Goal: Transaction & Acquisition: Obtain resource

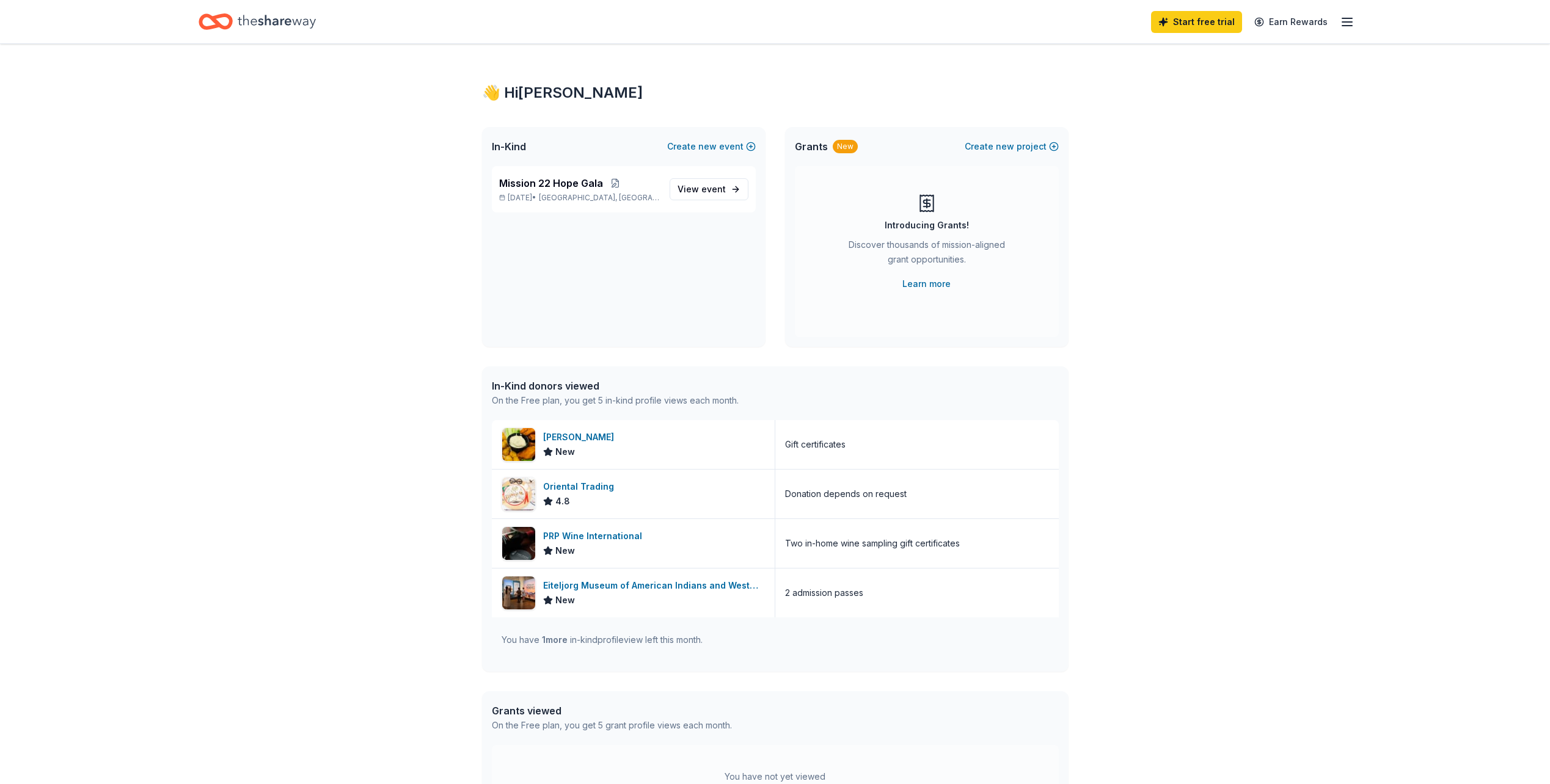
click at [1251, 235] on div "👋 Hi Kyleigh In-Kind Create new event Mission 22 Hope Gala Nov 14, 2025 • India…" at bounding box center [775, 470] width 1550 height 853
click at [1337, 22] on div "Start free trial Earn Rewards" at bounding box center [1251, 22] width 203 height 29
click at [1343, 23] on icon "button" at bounding box center [1347, 22] width 14 height 14
click at [1176, 447] on div "👋 Hi Kyleigh In-Kind Create new event Mission 22 Hope Gala Nov 14, 2025 • India…" at bounding box center [775, 470] width 1550 height 853
click at [591, 639] on div "You have 1 more in-kind profile view left this month." at bounding box center [602, 640] width 201 height 14
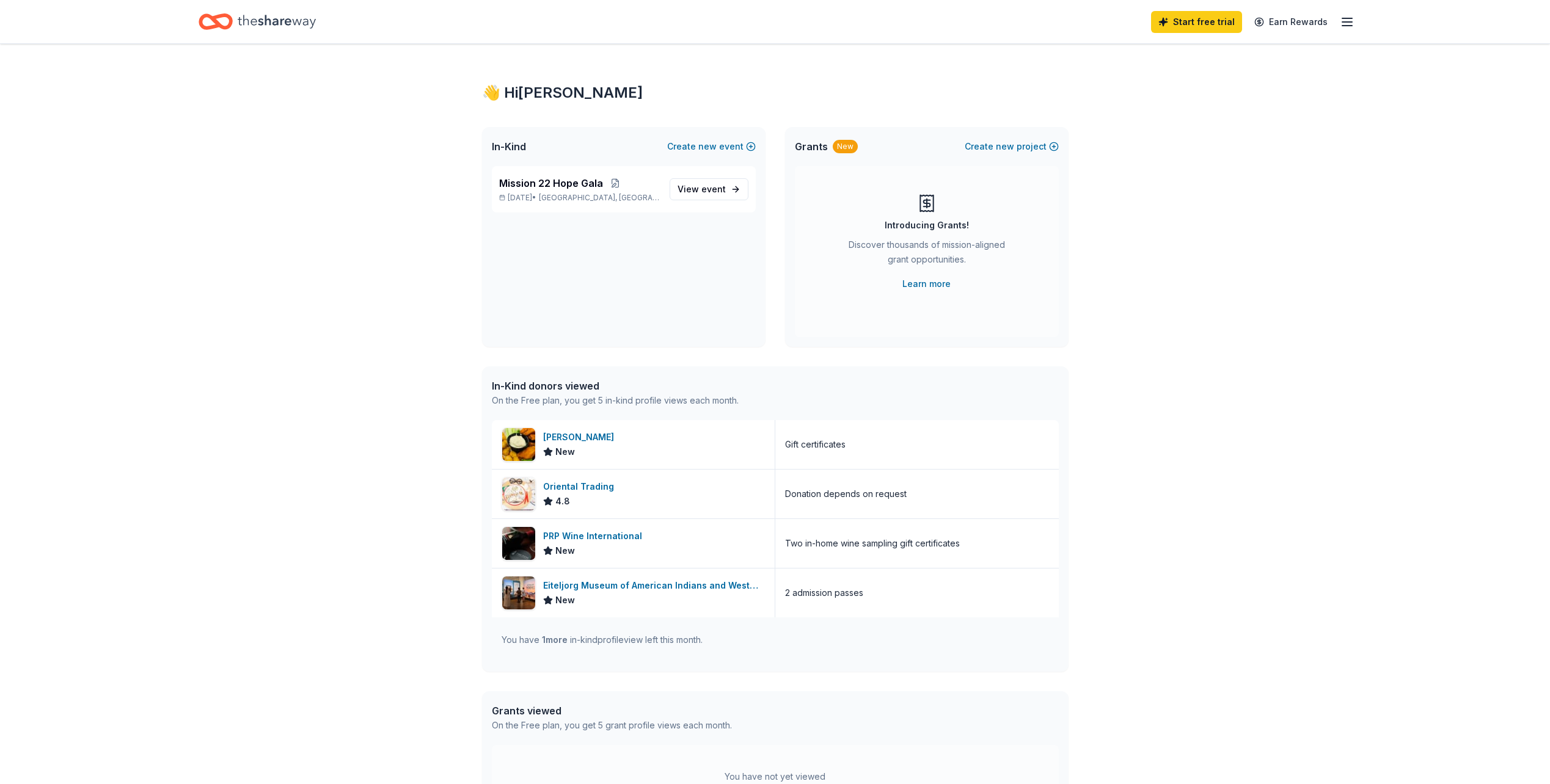
click at [1343, 22] on line "button" at bounding box center [1346, 22] width 10 height 0
click at [1101, 256] on div "👋 Hi Kyleigh In-Kind Create new event Mission 22 Hope Gala Nov 14, 2025 • India…" at bounding box center [775, 470] width 1550 height 853
click at [697, 193] on span "View event" at bounding box center [701, 189] width 48 height 14
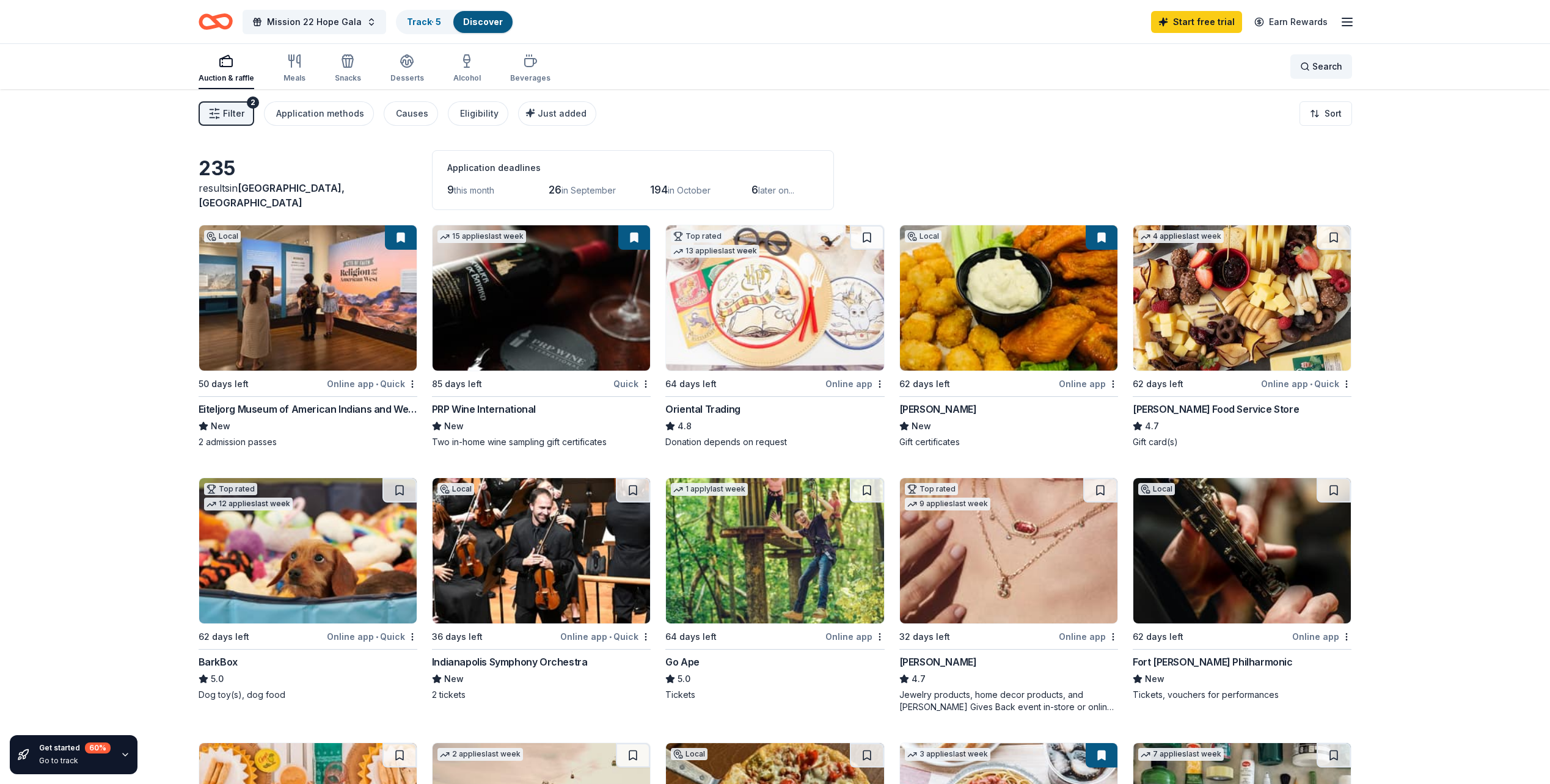
click at [1332, 65] on span "Search" at bounding box center [1326, 67] width 30 height 14
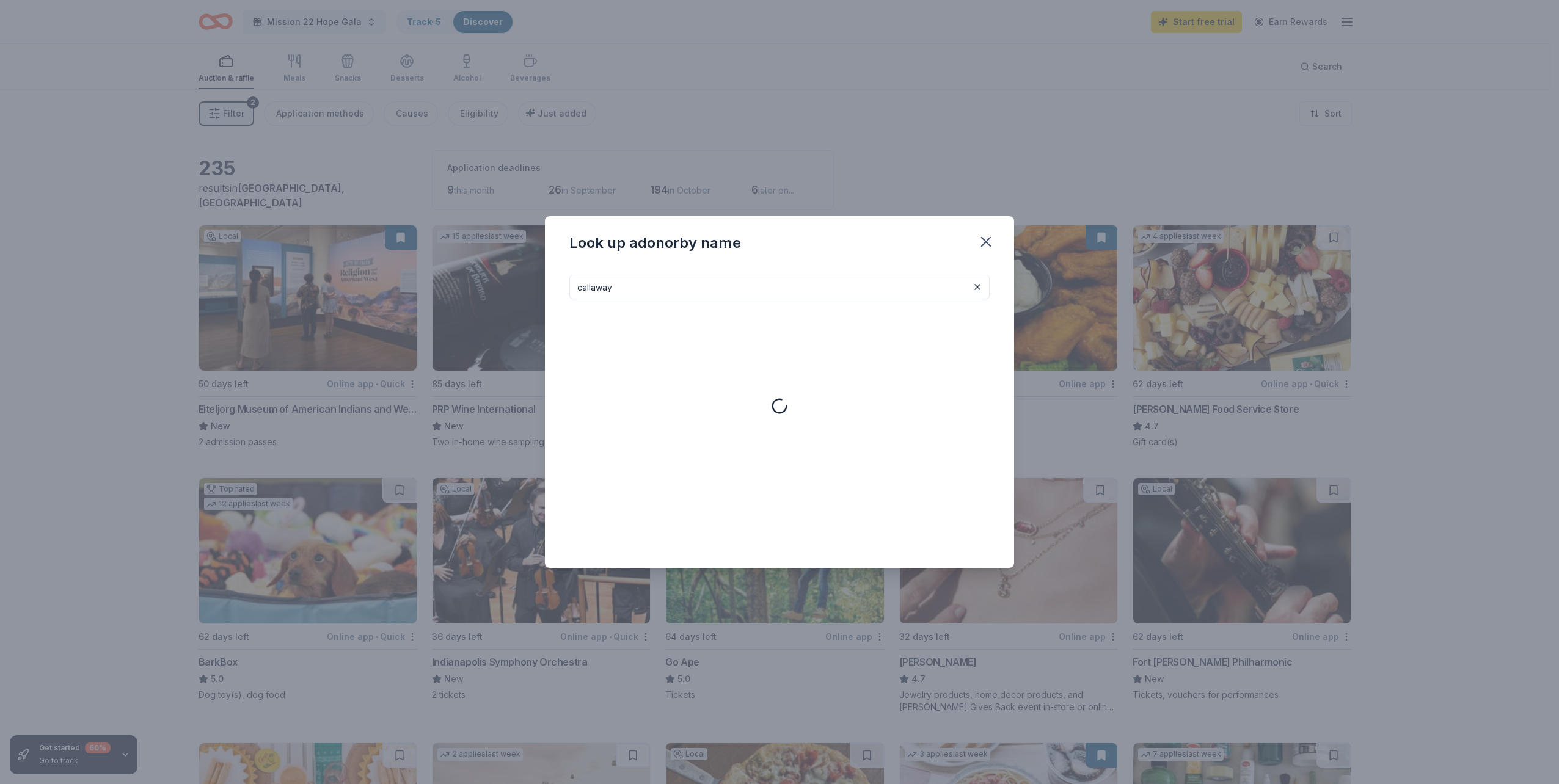
type input "callaway"
click at [909, 315] on div "Callaway Go l f golf equipment" at bounding box center [761, 328] width 376 height 39
click at [988, 245] on icon "button" at bounding box center [985, 242] width 17 height 17
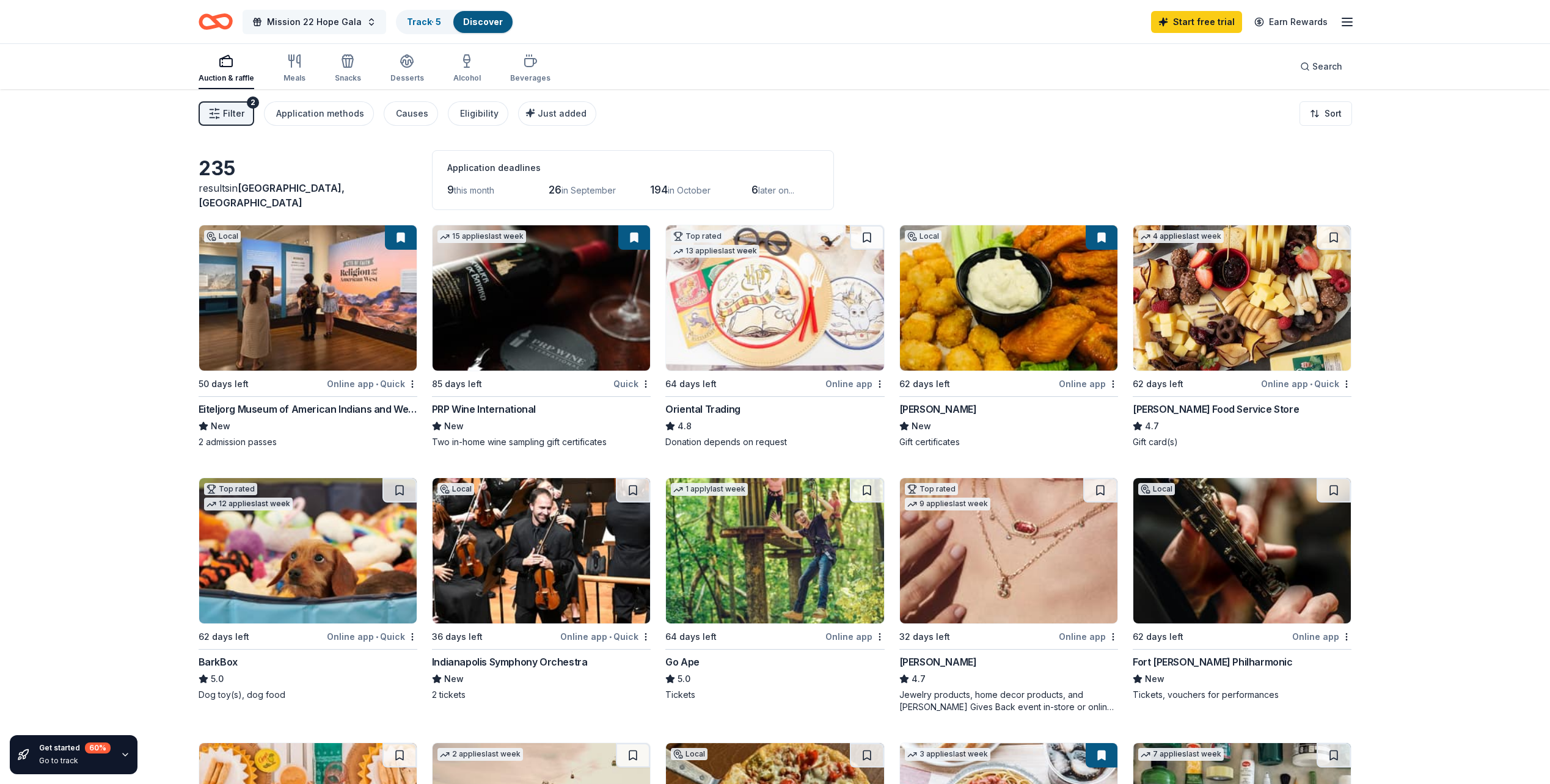
click at [356, 23] on button "Mission 22 Hope Gala" at bounding box center [314, 22] width 143 height 24
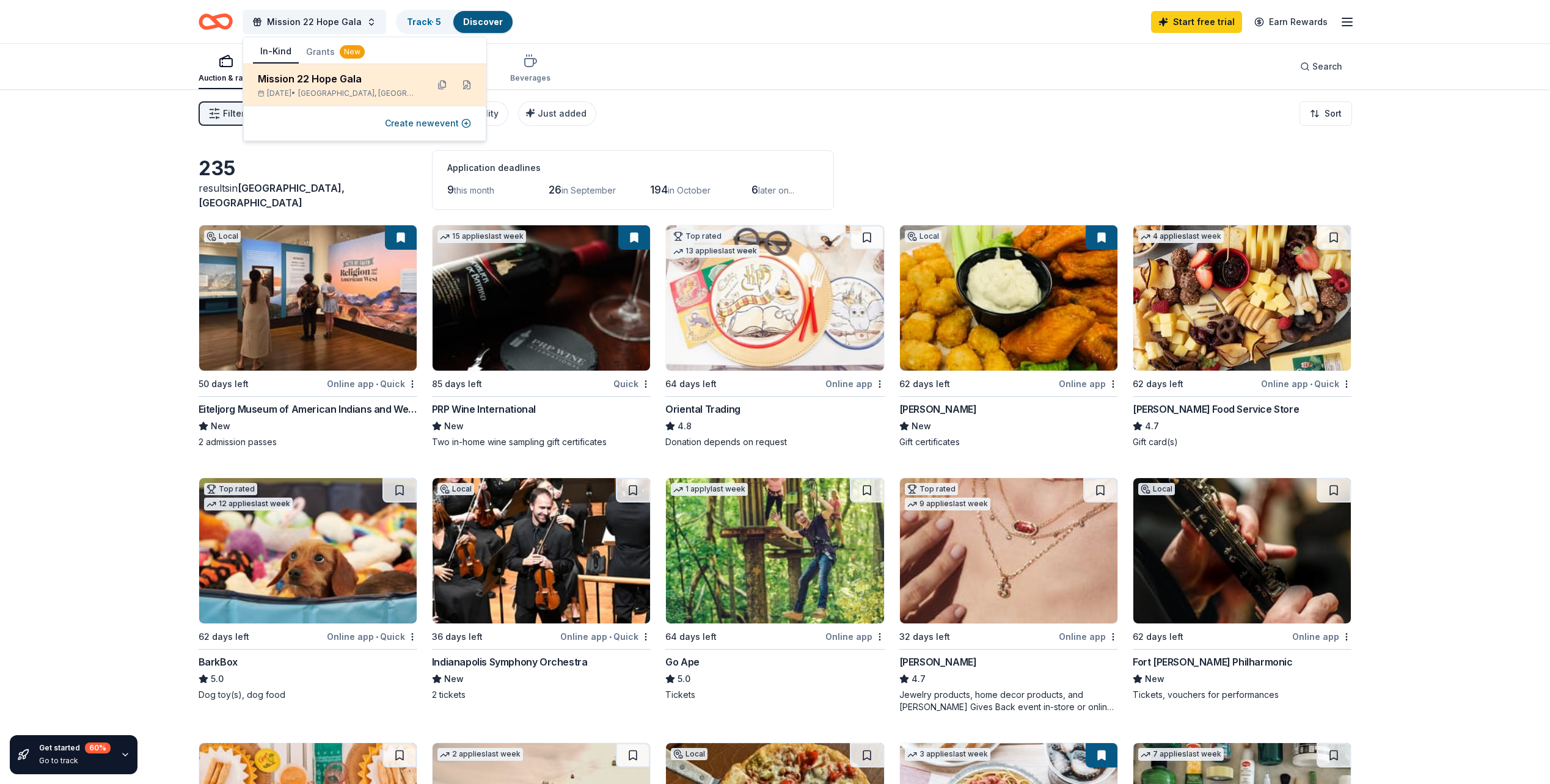
click at [347, 84] on div "Mission 22 Hope Gala" at bounding box center [337, 78] width 160 height 14
click at [346, 88] on div "Mission 22 Hope Gala Nov 14, 2025 • Indianapolis, IN" at bounding box center [337, 85] width 160 height 27
click at [462, 84] on button at bounding box center [466, 85] width 20 height 20
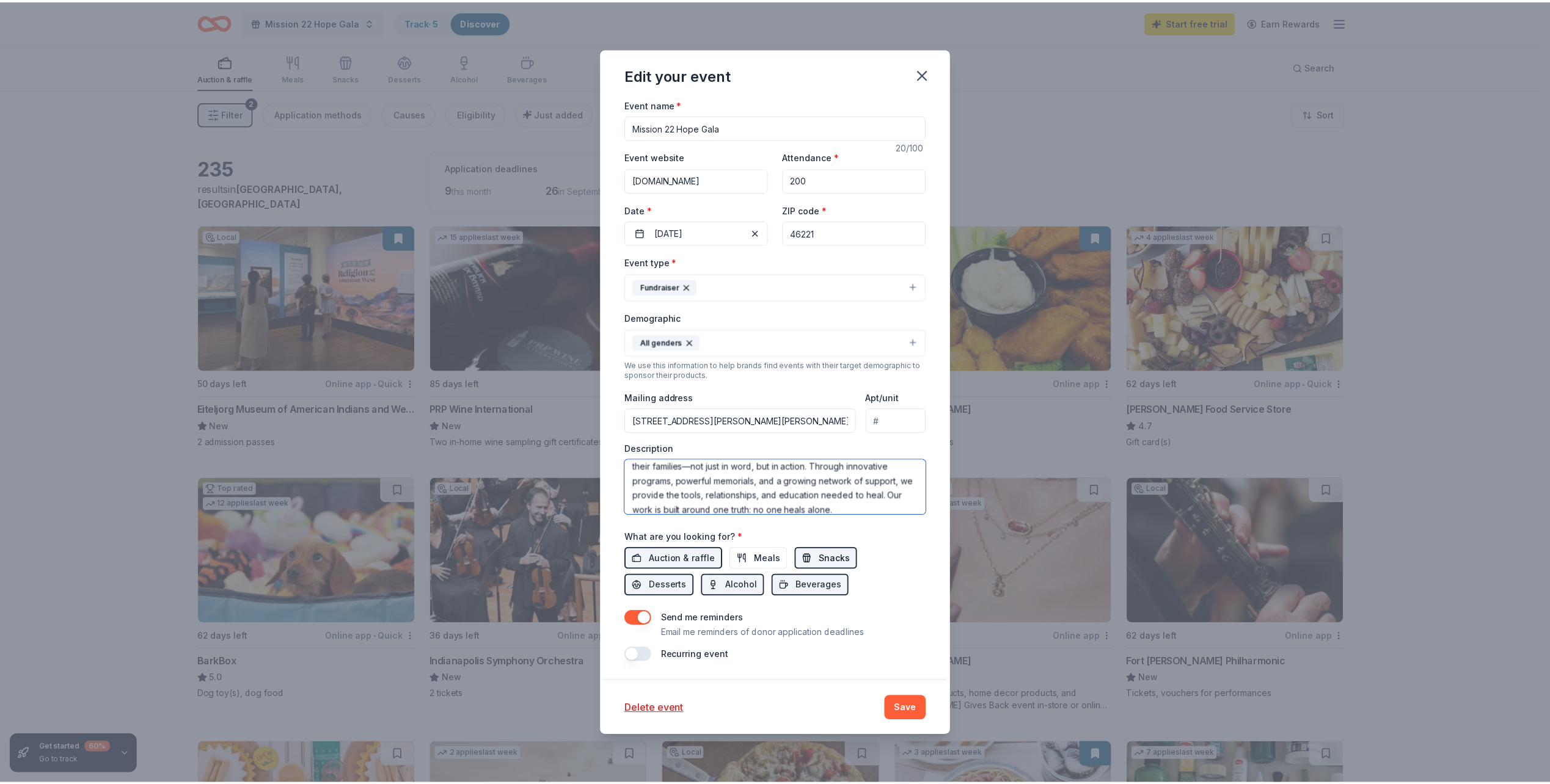
scroll to position [190, 0]
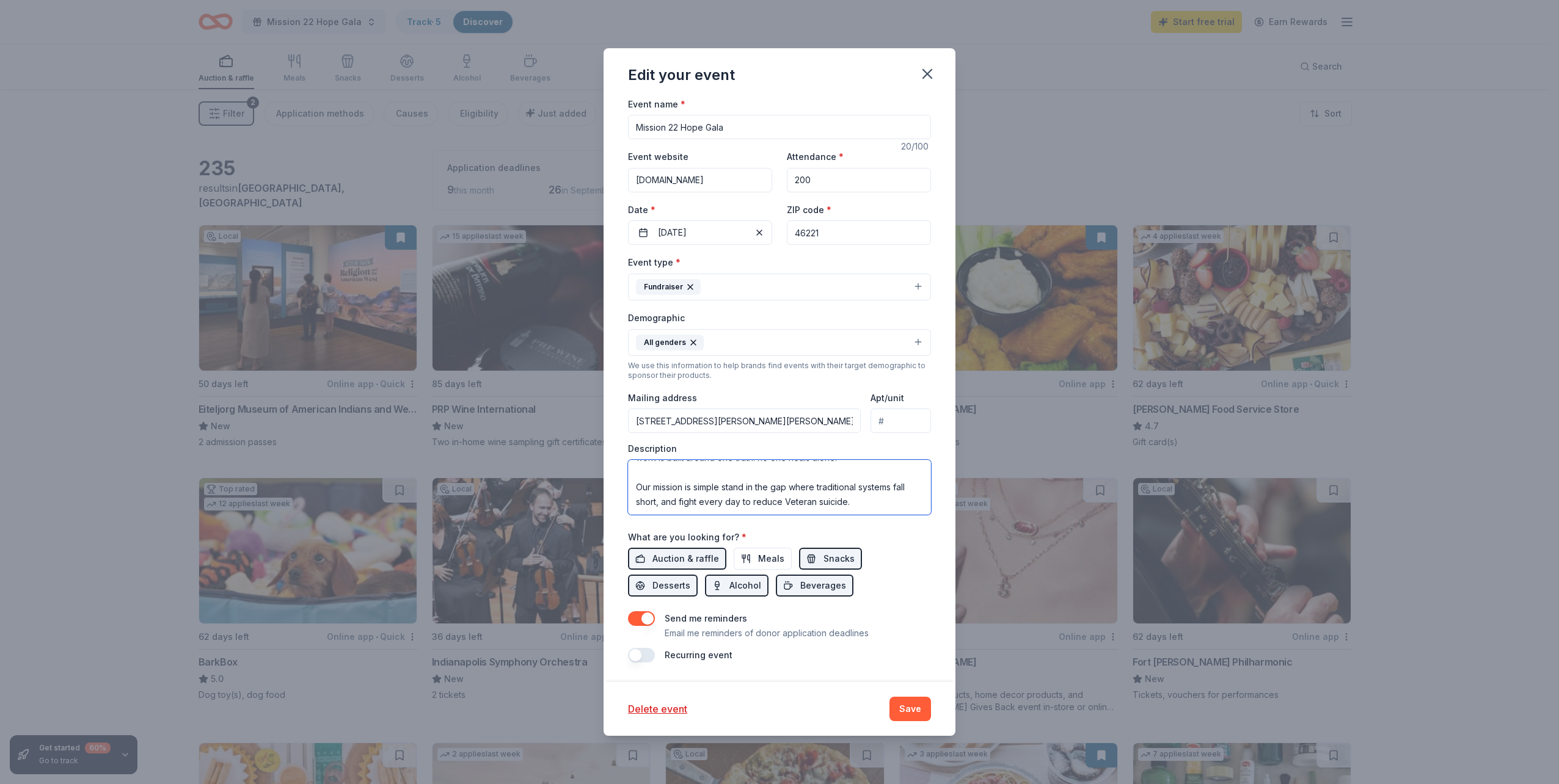
drag, startPoint x: 634, startPoint y: 474, endPoint x: 964, endPoint y: 591, distance: 350.1
click at [964, 592] on div "Edit your event Update donors you've applied to Let donors know of any updates …" at bounding box center [780, 392] width 1559 height 784
click at [931, 71] on icon "button" at bounding box center [927, 73] width 17 height 17
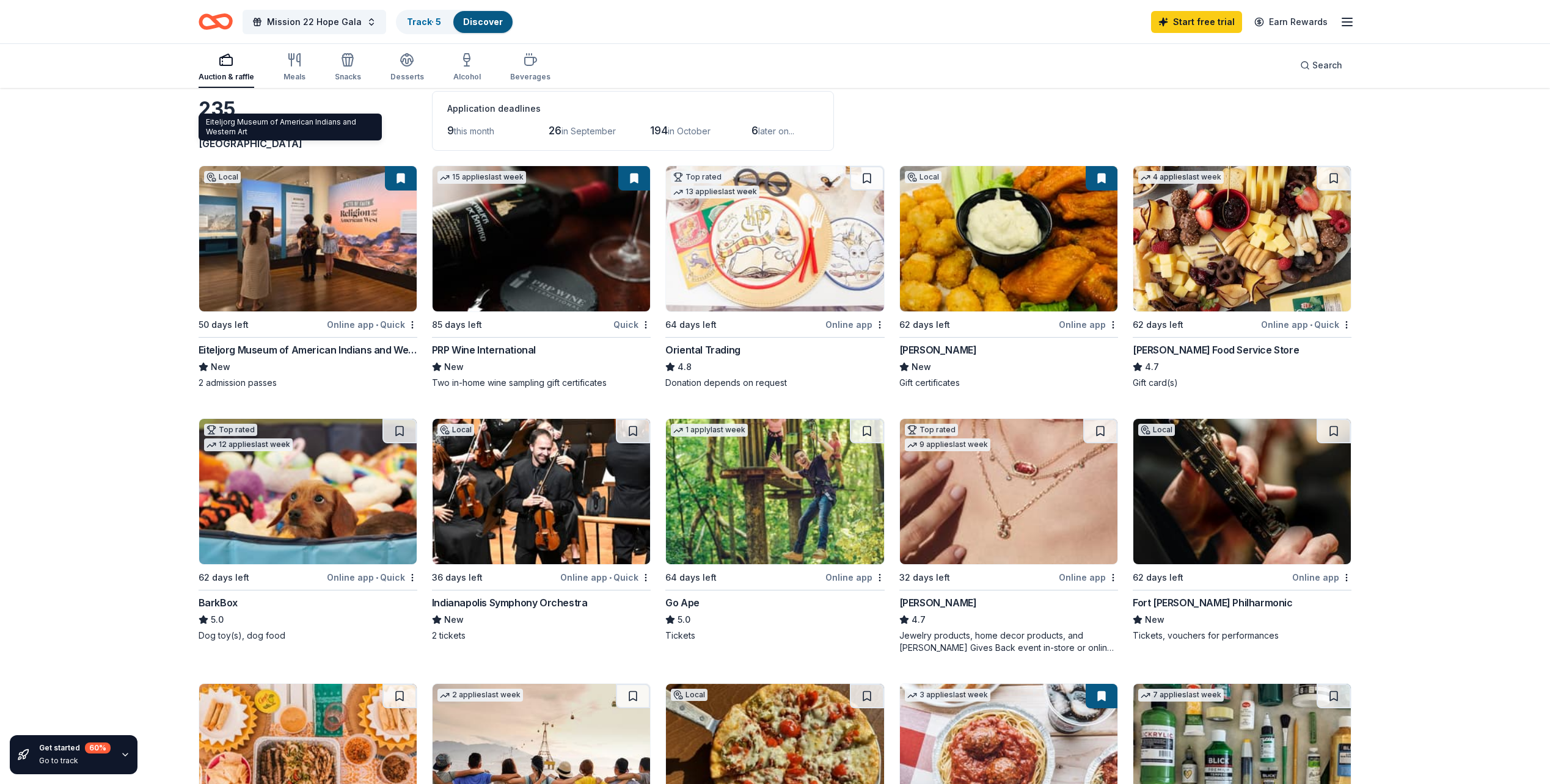
scroll to position [0, 0]
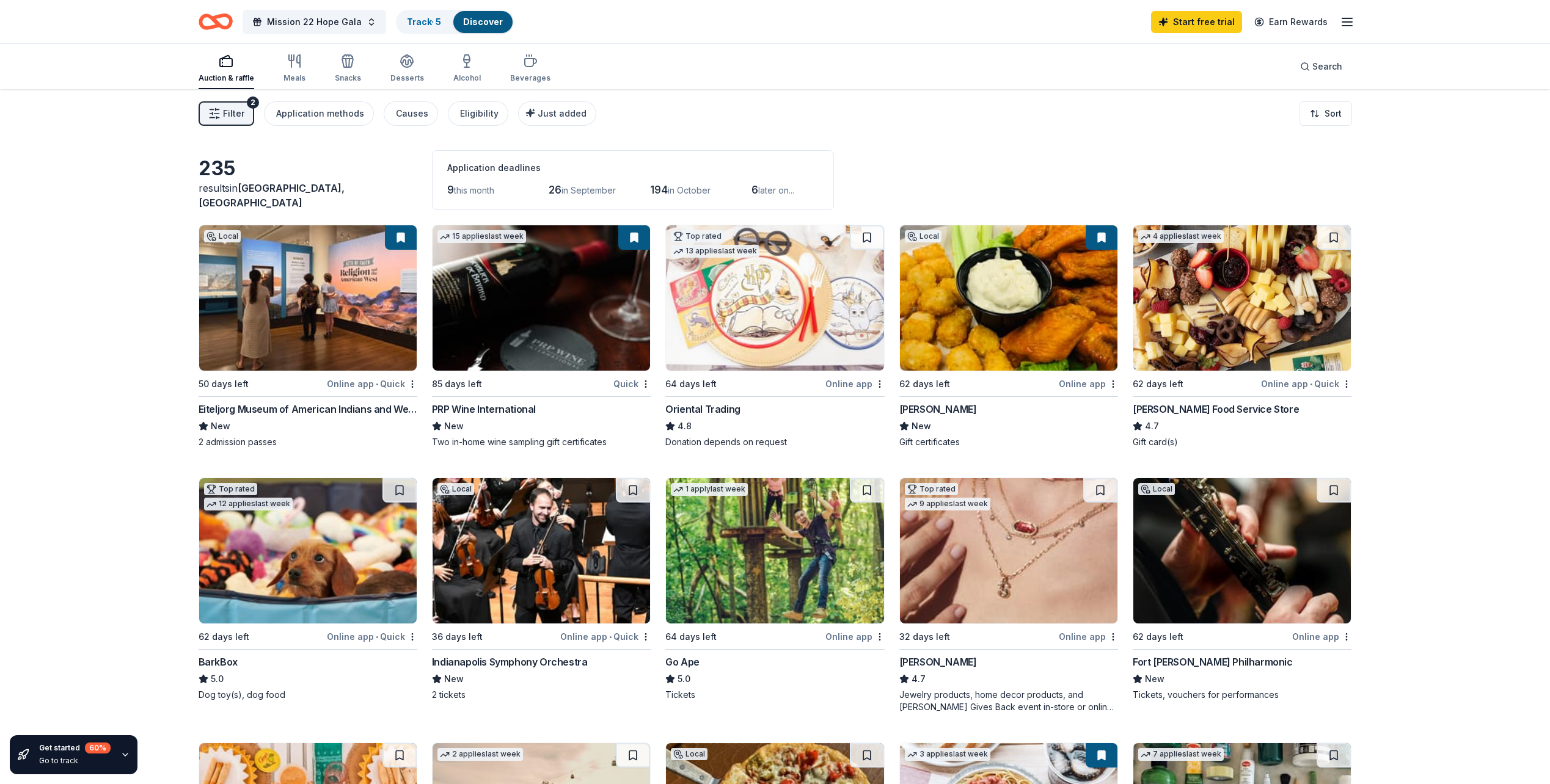
click at [926, 103] on div "Filter 2 Application methods Causes Eligibility Just added Sort" at bounding box center [775, 114] width 1250 height 49
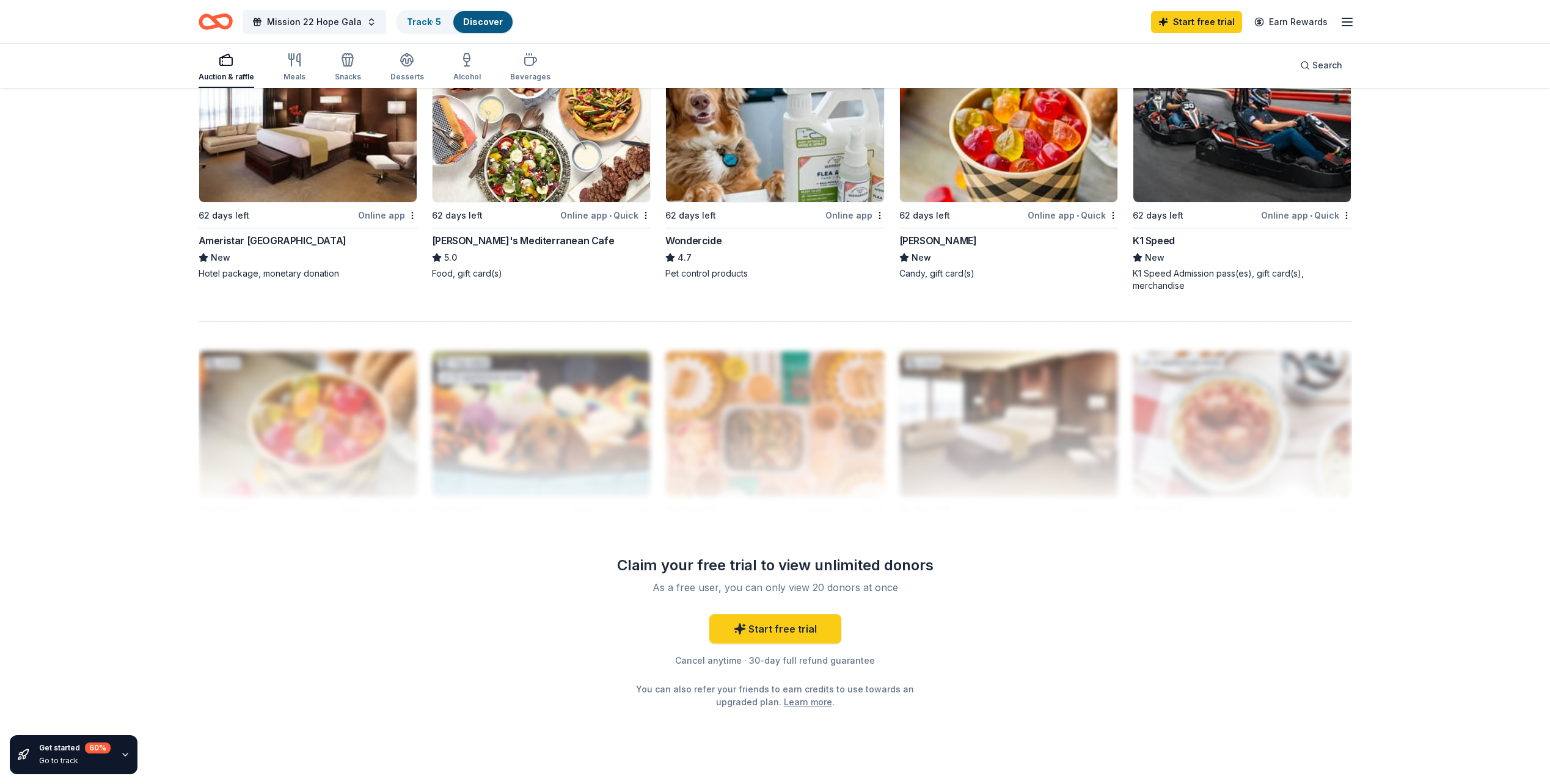
scroll to position [977, 0]
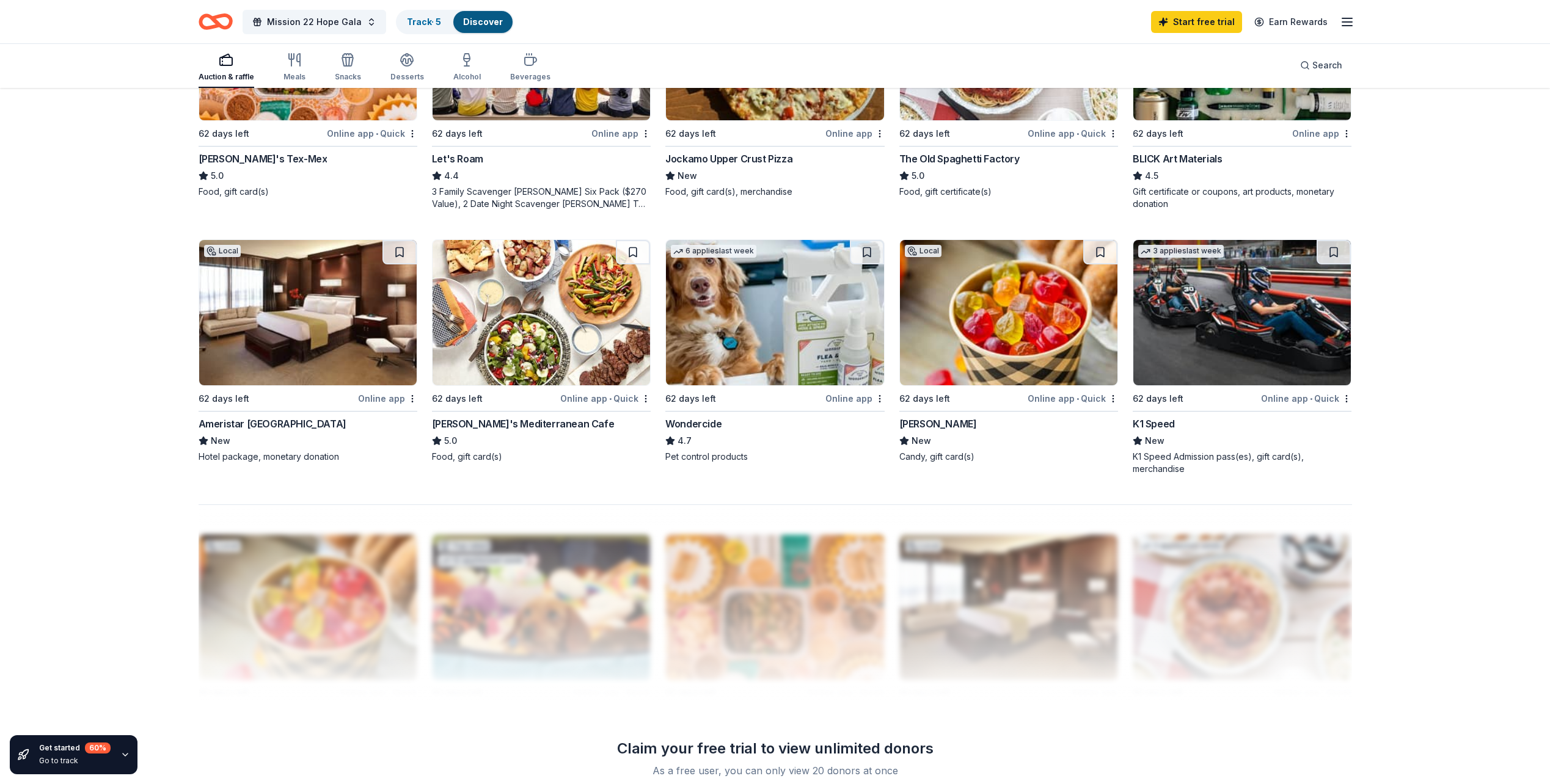
scroll to position [612, 0]
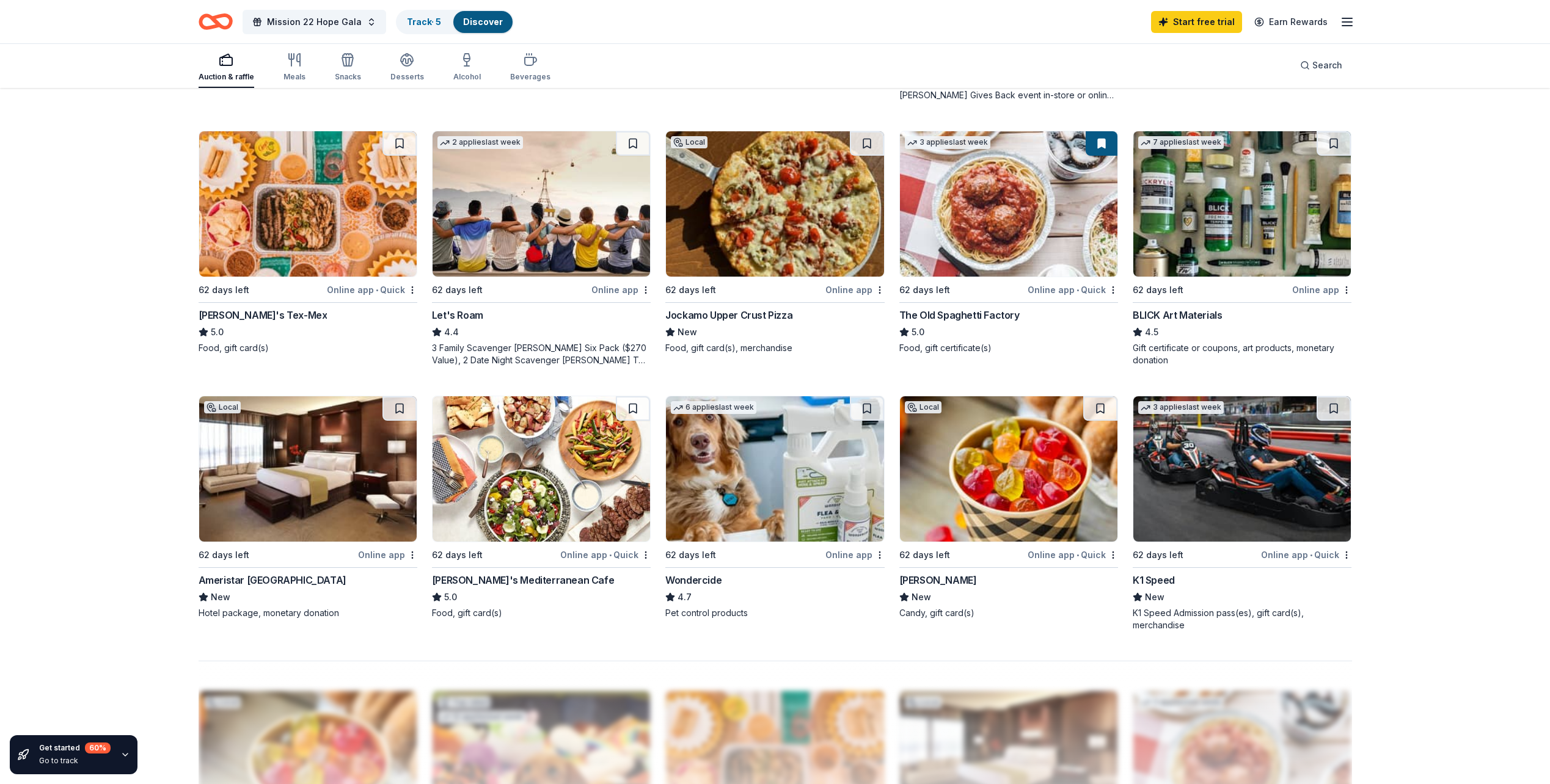
click at [1444, 480] on div "Get started 60 % Go to track 235 results in Indianapolis, IN Application deadli…" at bounding box center [775, 313] width 1550 height 1674
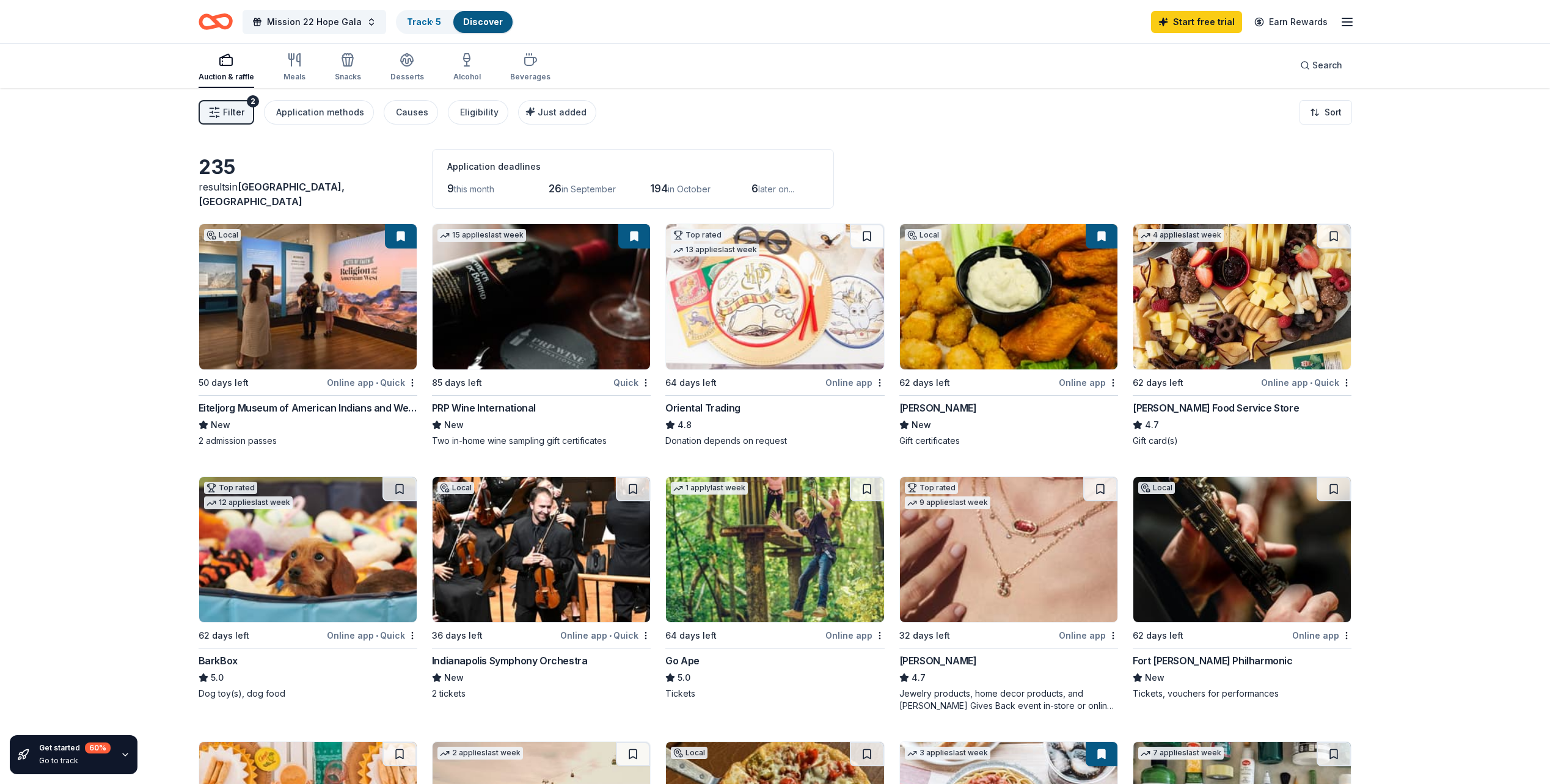
scroll to position [0, 0]
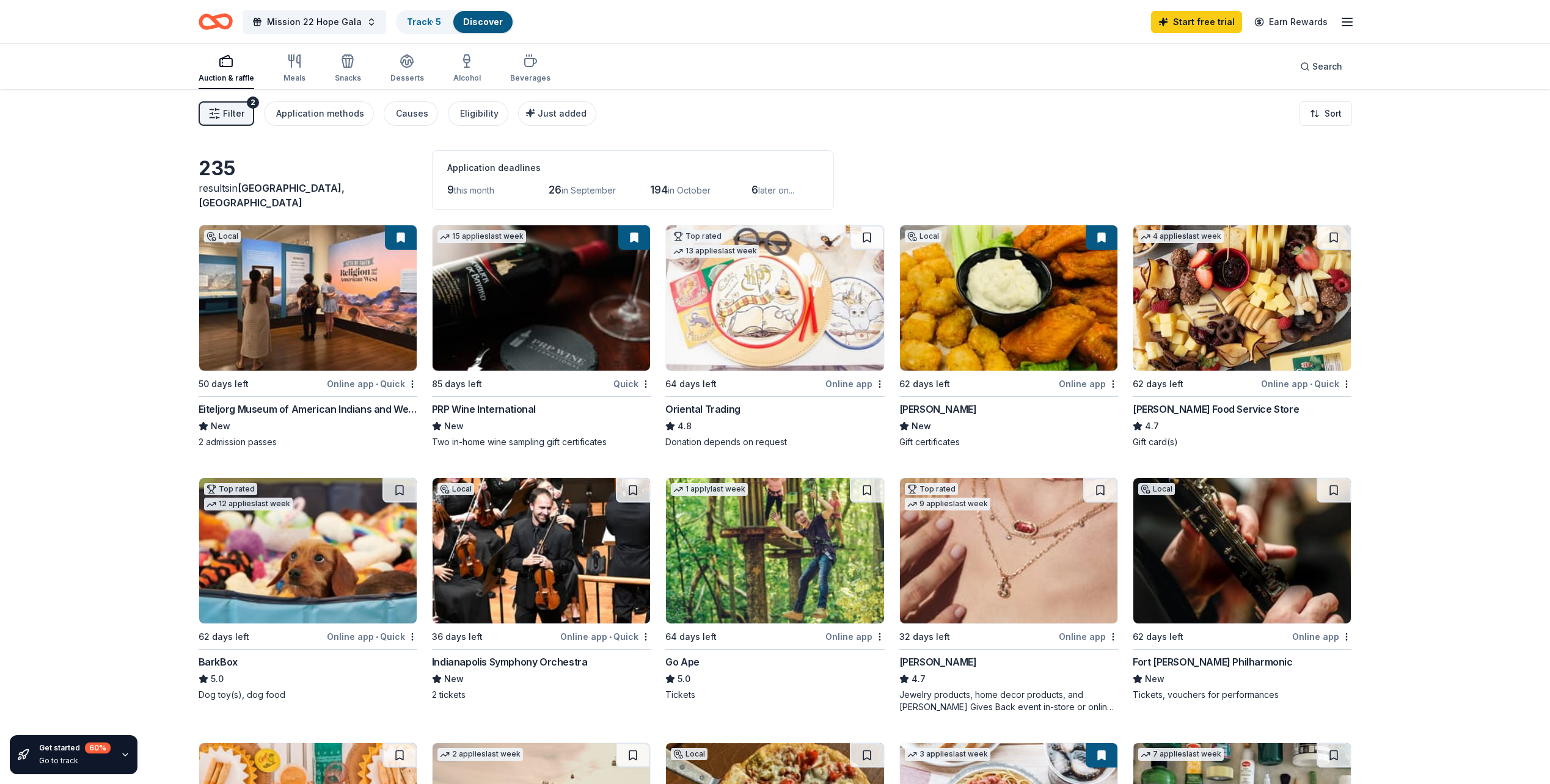
click at [1209, 328] on img at bounding box center [1241, 298] width 217 height 145
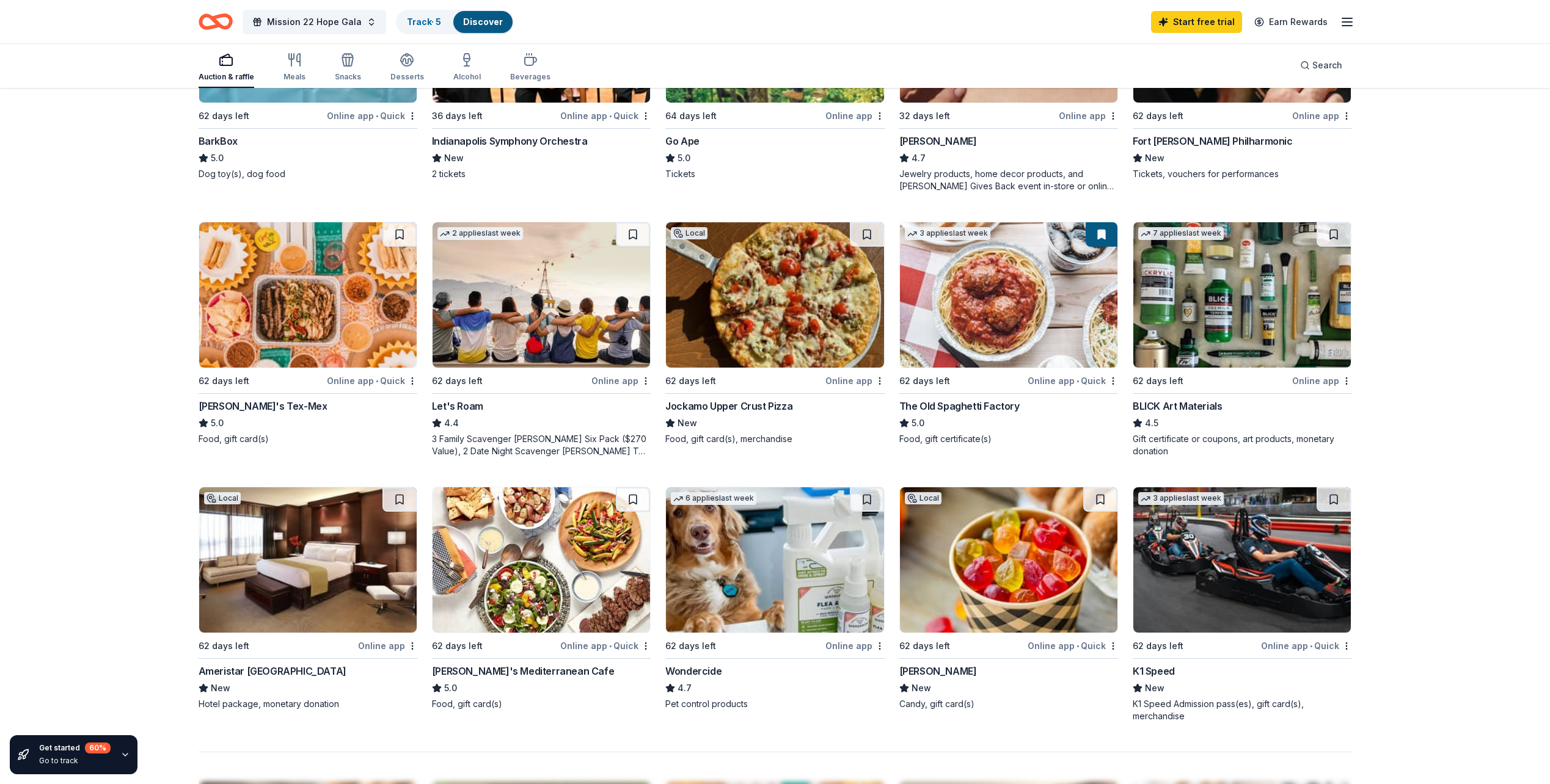
scroll to position [549, 0]
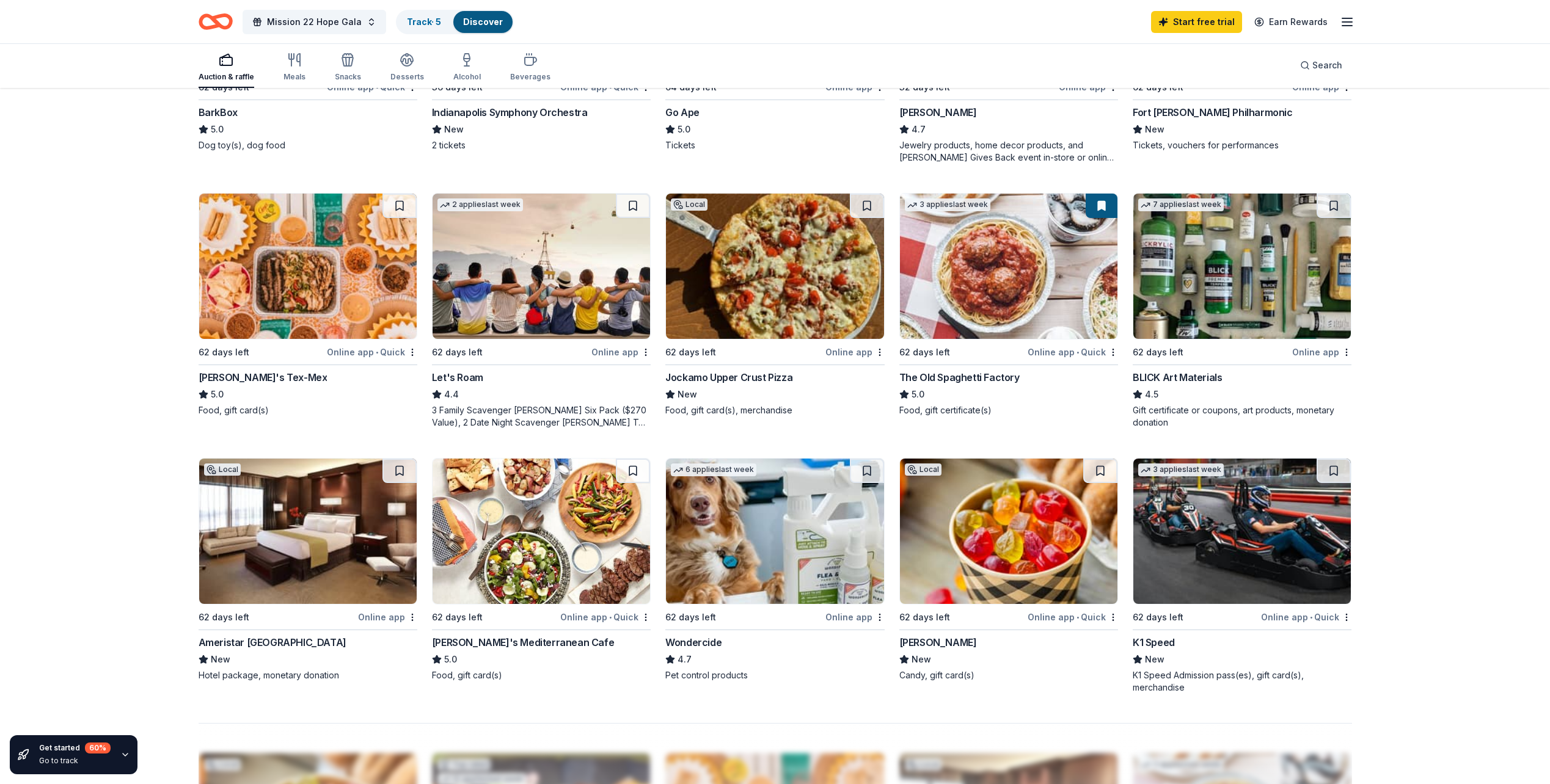
click at [1401, 382] on div "Get started 60 % Go to track 235 results in Indianapolis, IN Application deadli…" at bounding box center [775, 376] width 1550 height 1674
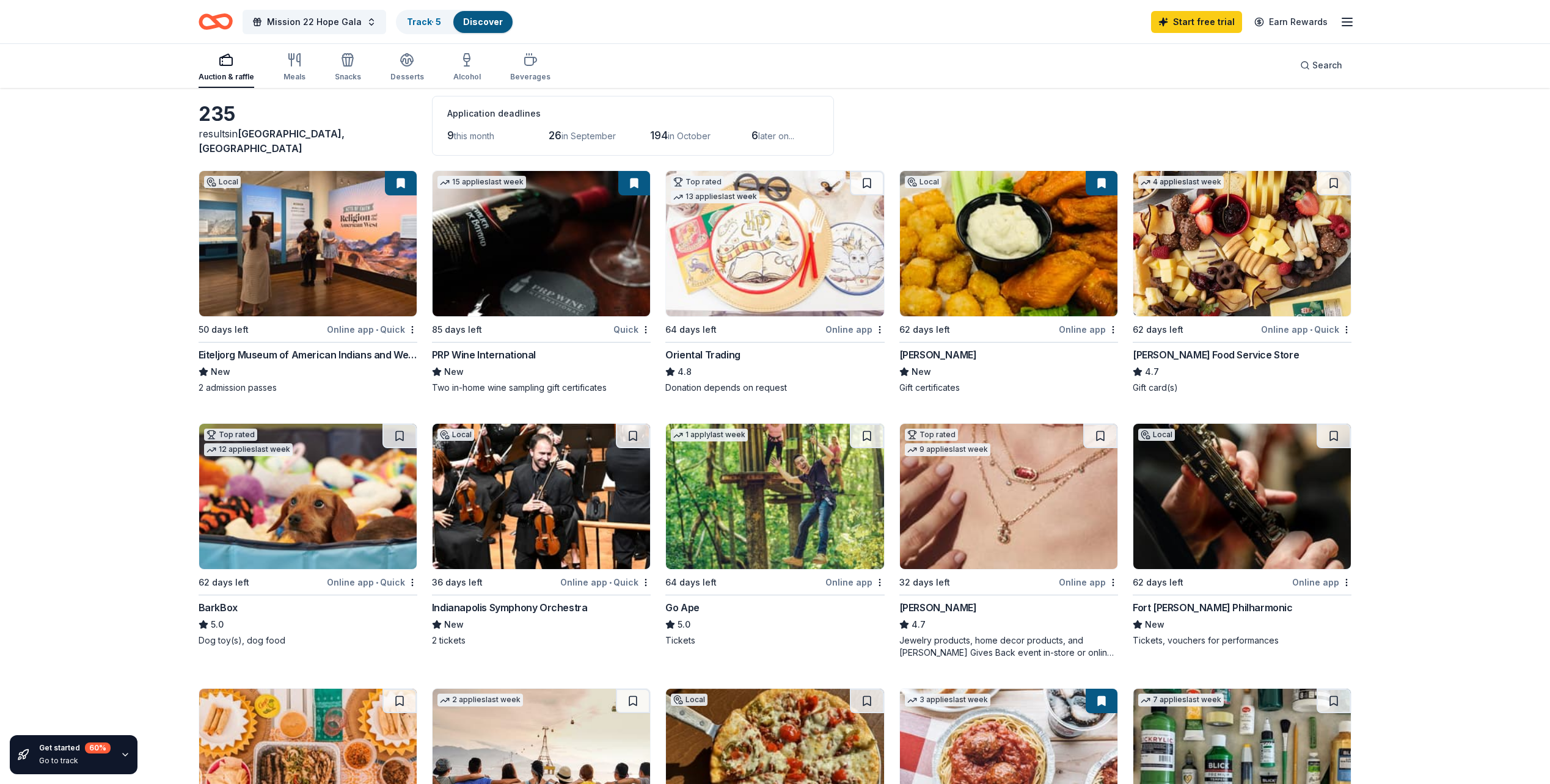
scroll to position [0, 0]
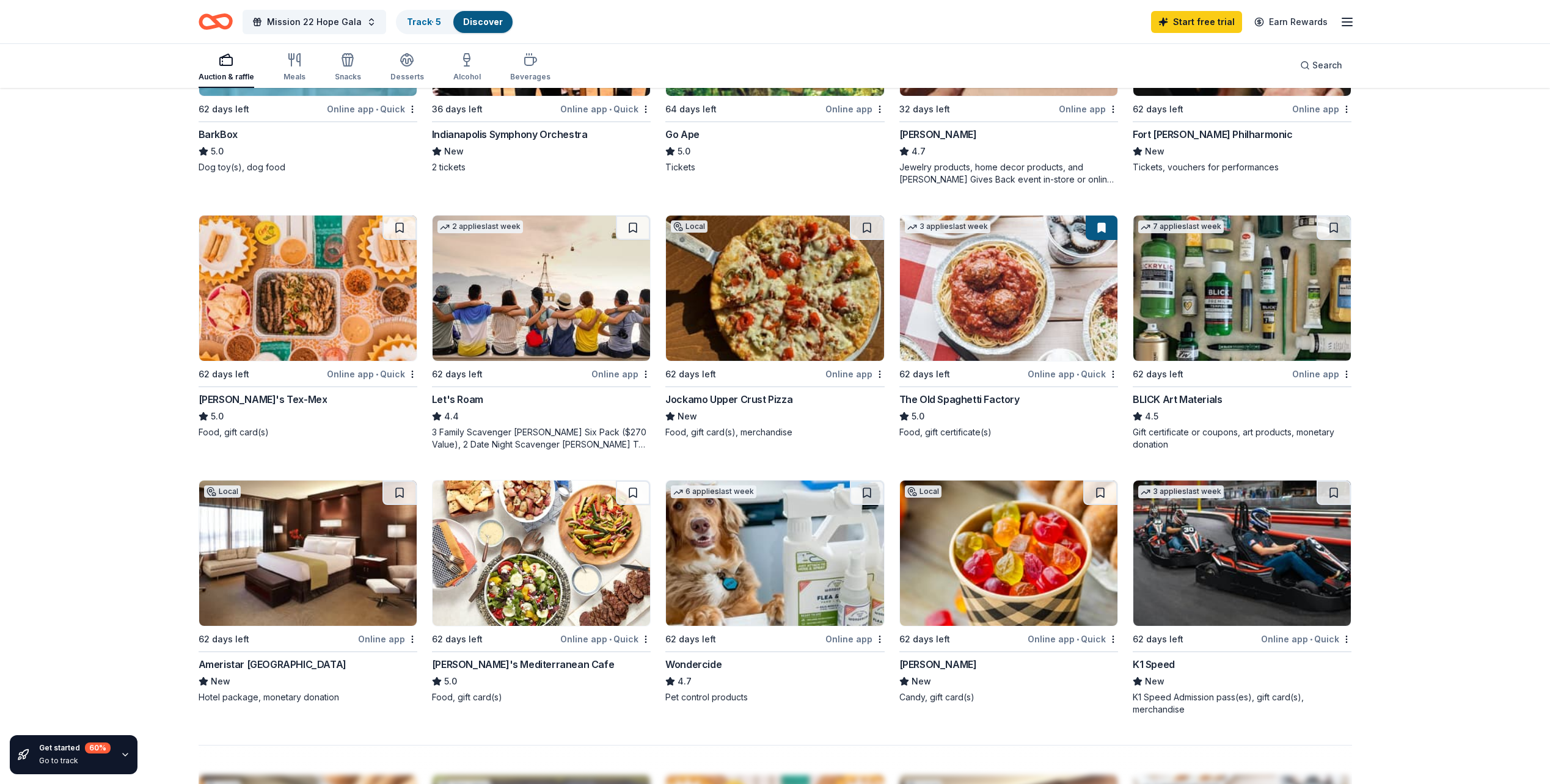
scroll to position [611, 0]
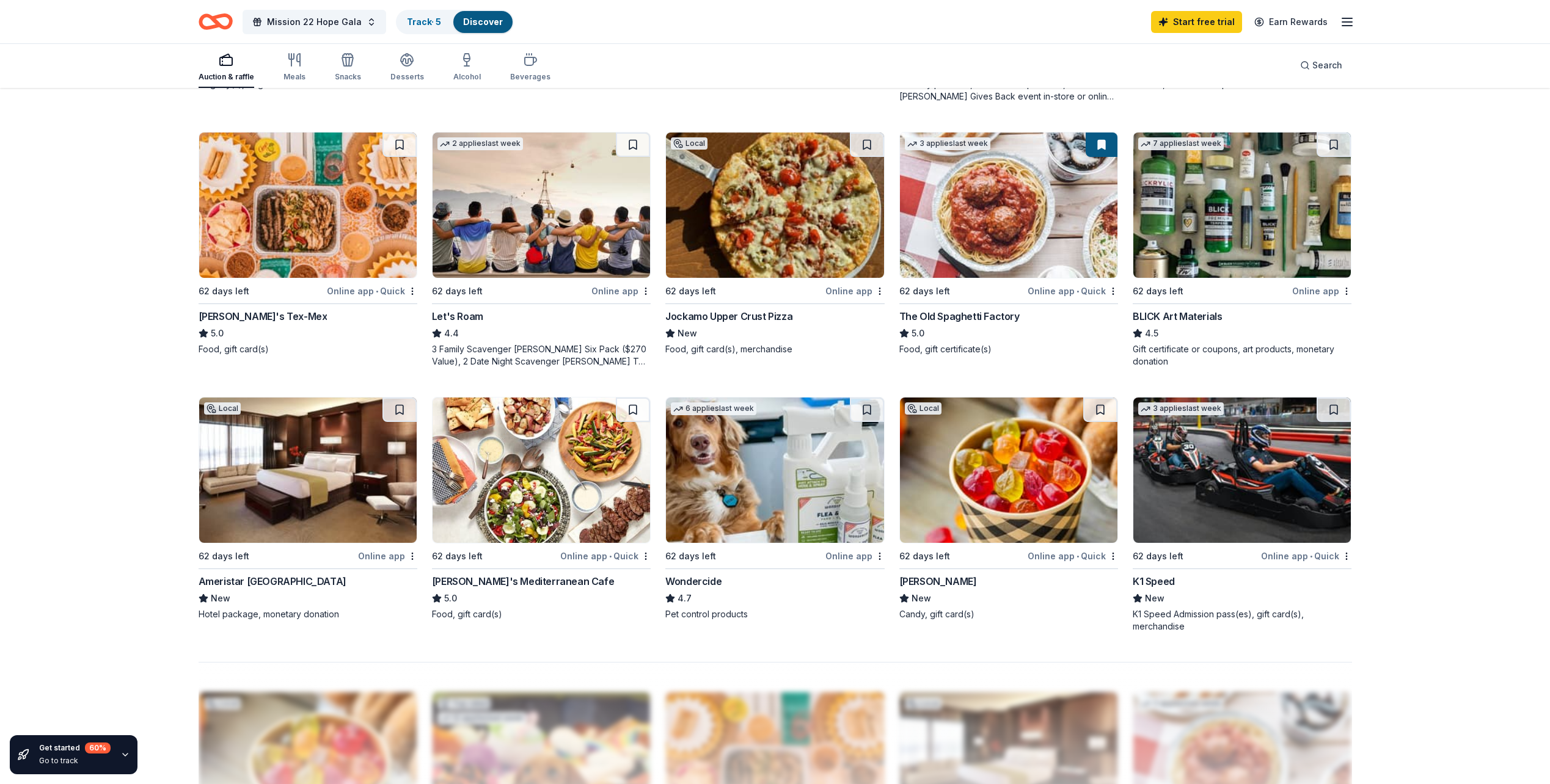
click at [1438, 529] on div "Get started 60 % Go to track 235 results in Indianapolis, IN Application deadli…" at bounding box center [775, 315] width 1550 height 1674
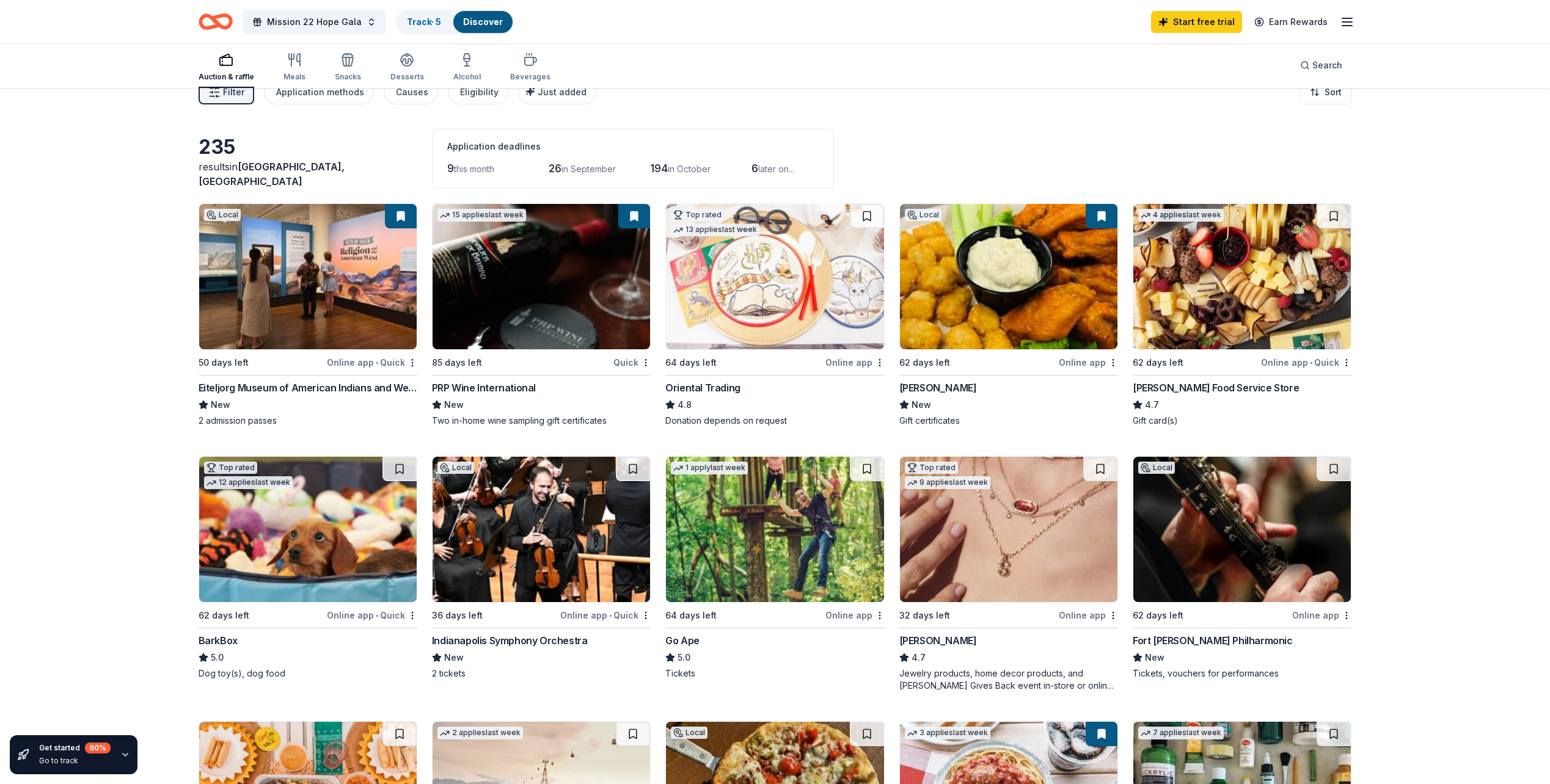
scroll to position [0, 0]
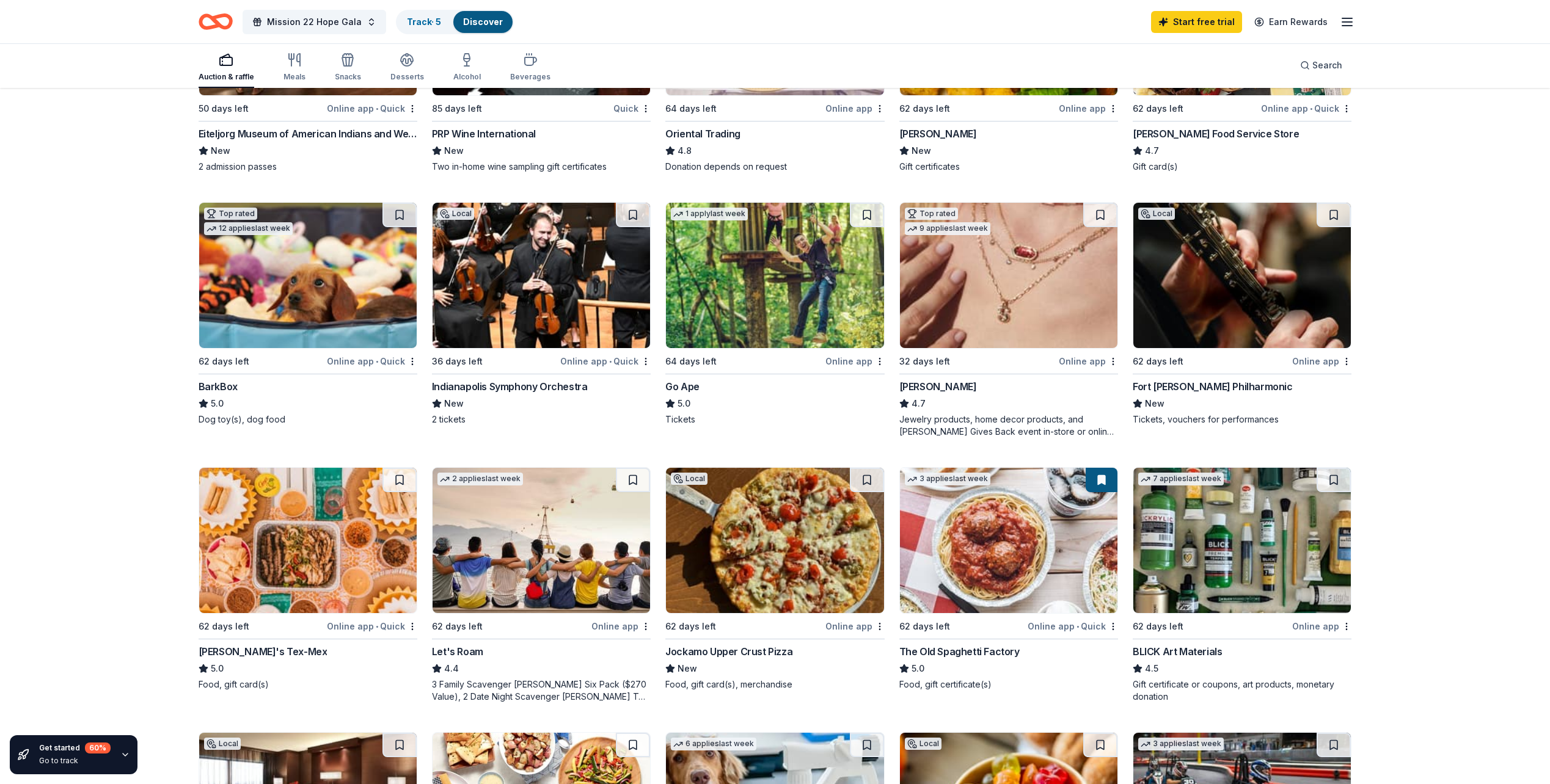
scroll to position [306, 0]
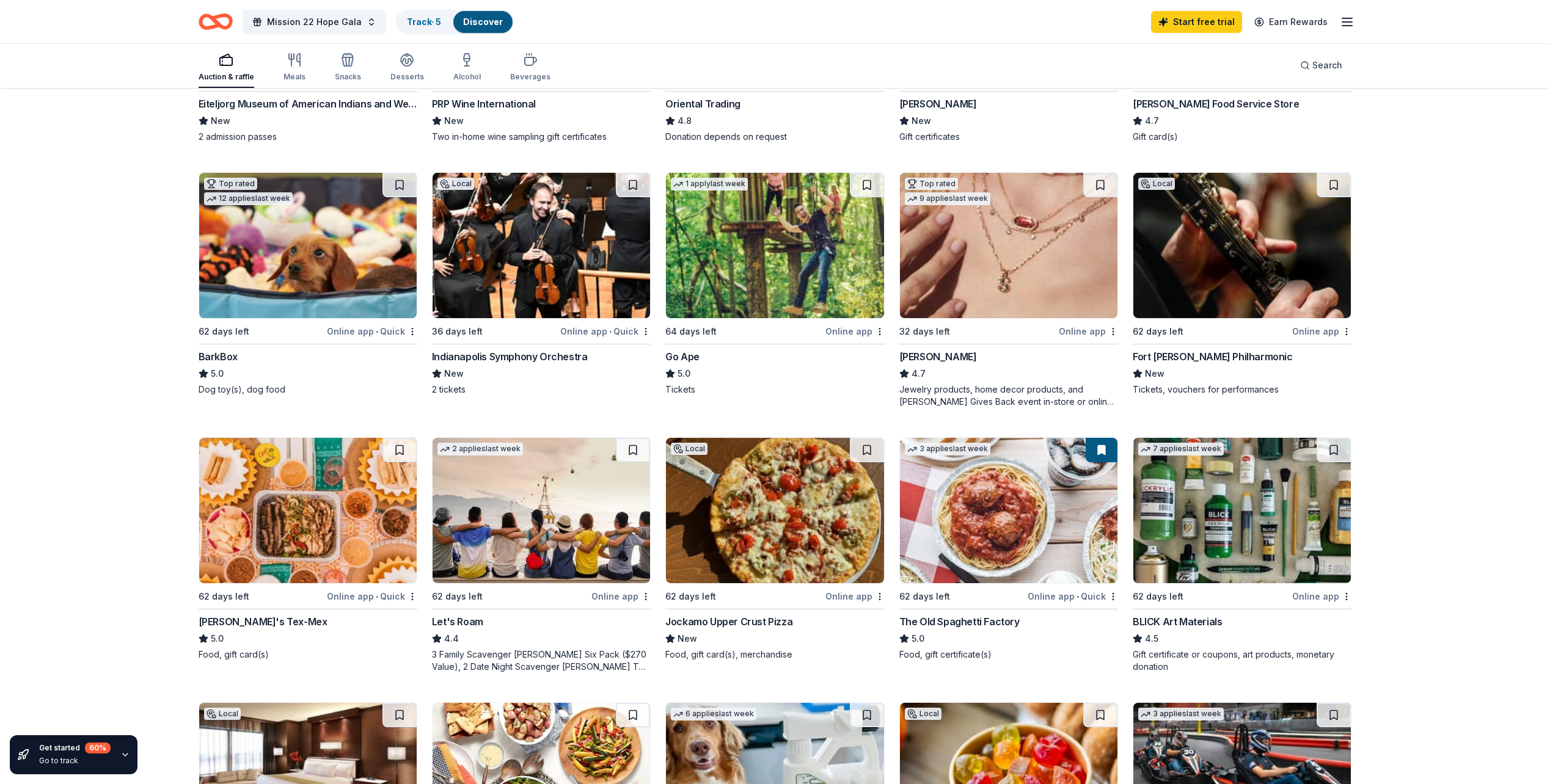
click at [1450, 573] on div "Get started 60 % Go to track 235 results in Indianapolis, IN Application deadli…" at bounding box center [775, 620] width 1550 height 1674
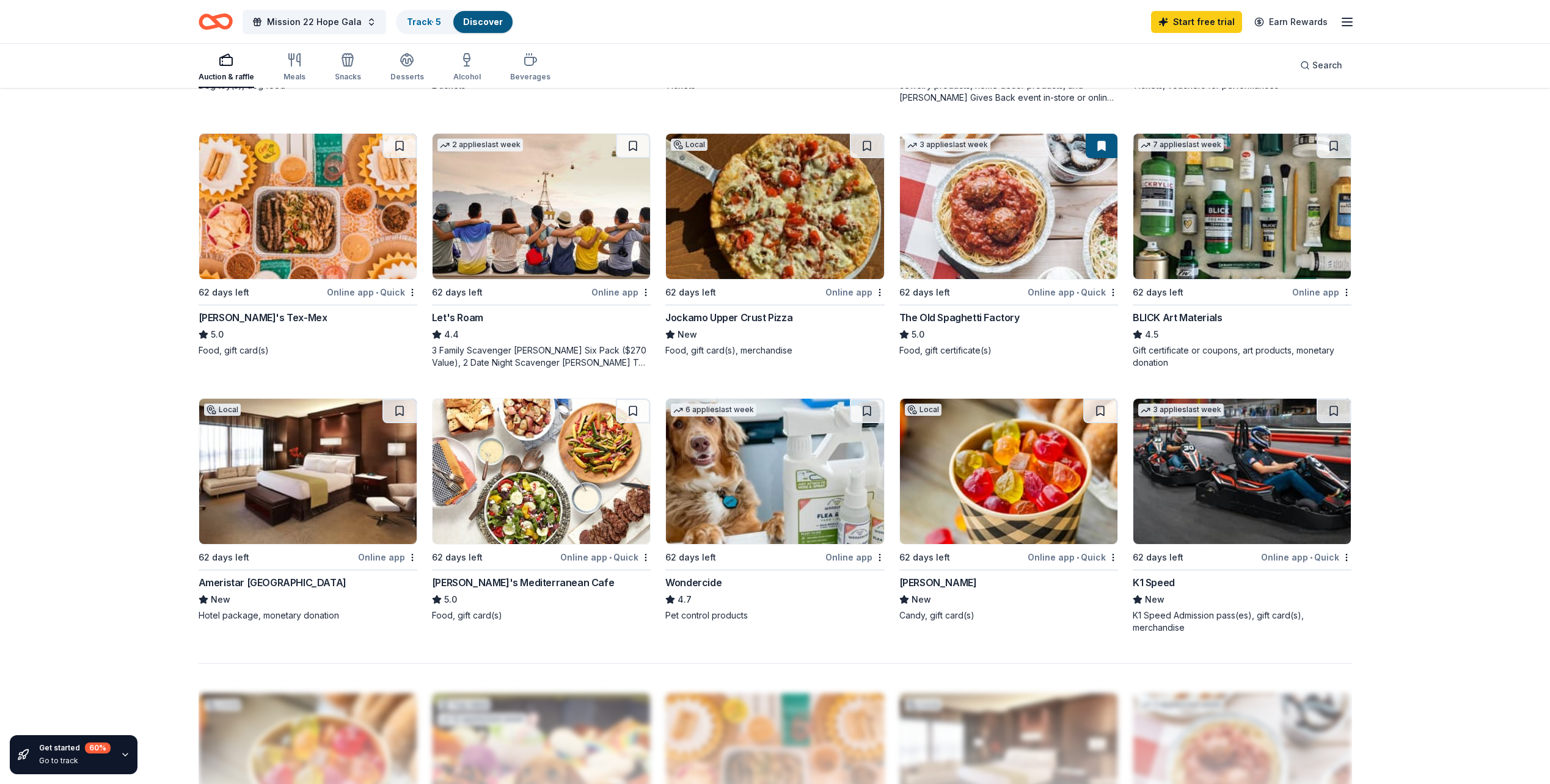
scroll to position [611, 0]
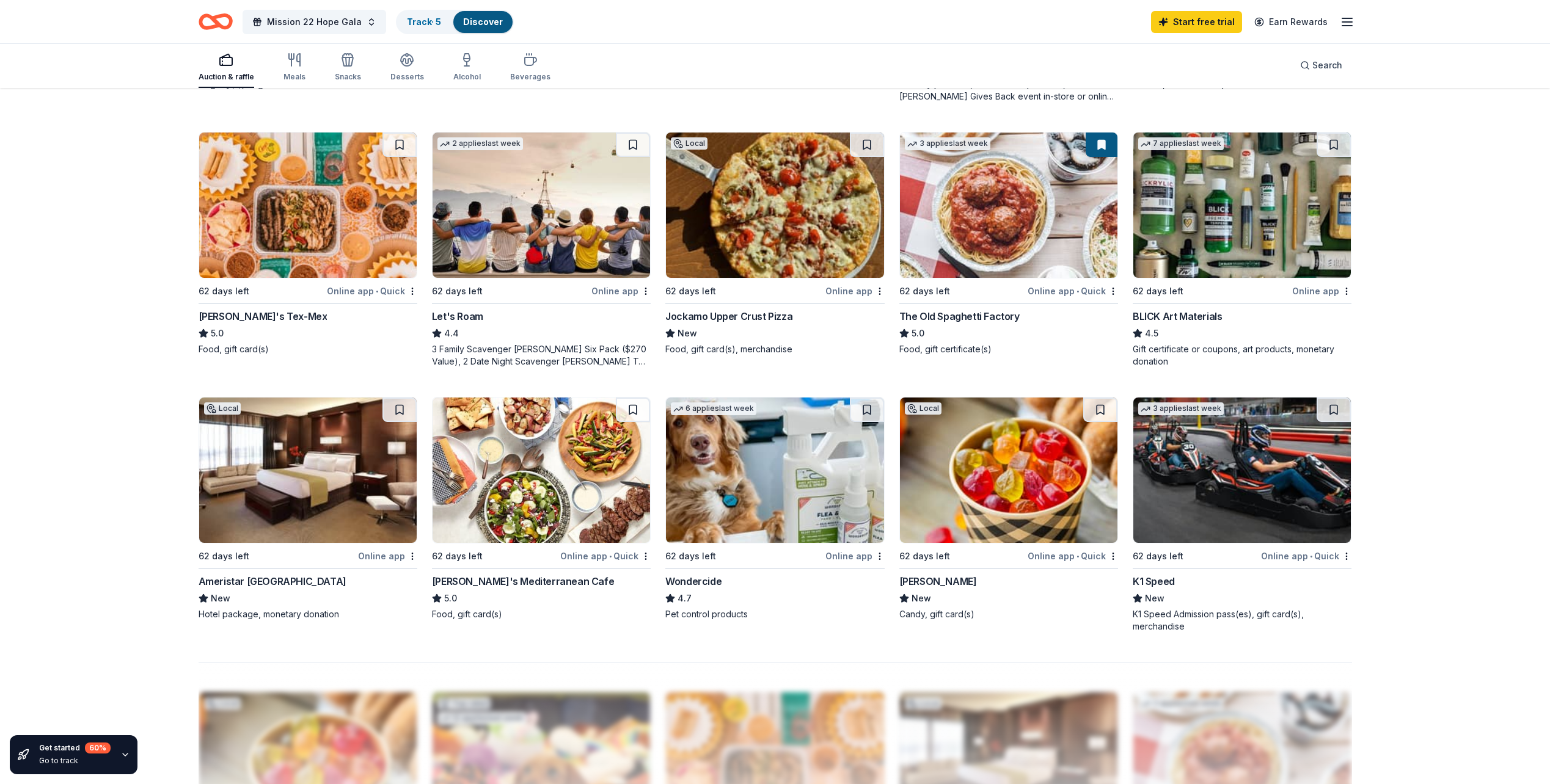
click at [1411, 309] on div "Get started 60 % Go to track 235 results in Indianapolis, IN Application deadli…" at bounding box center [775, 315] width 1550 height 1674
click at [1395, 343] on div "235 results in Indianapolis, IN Application deadlines 9 this month 26 in Septem…" at bounding box center [775, 315] width 1250 height 1674
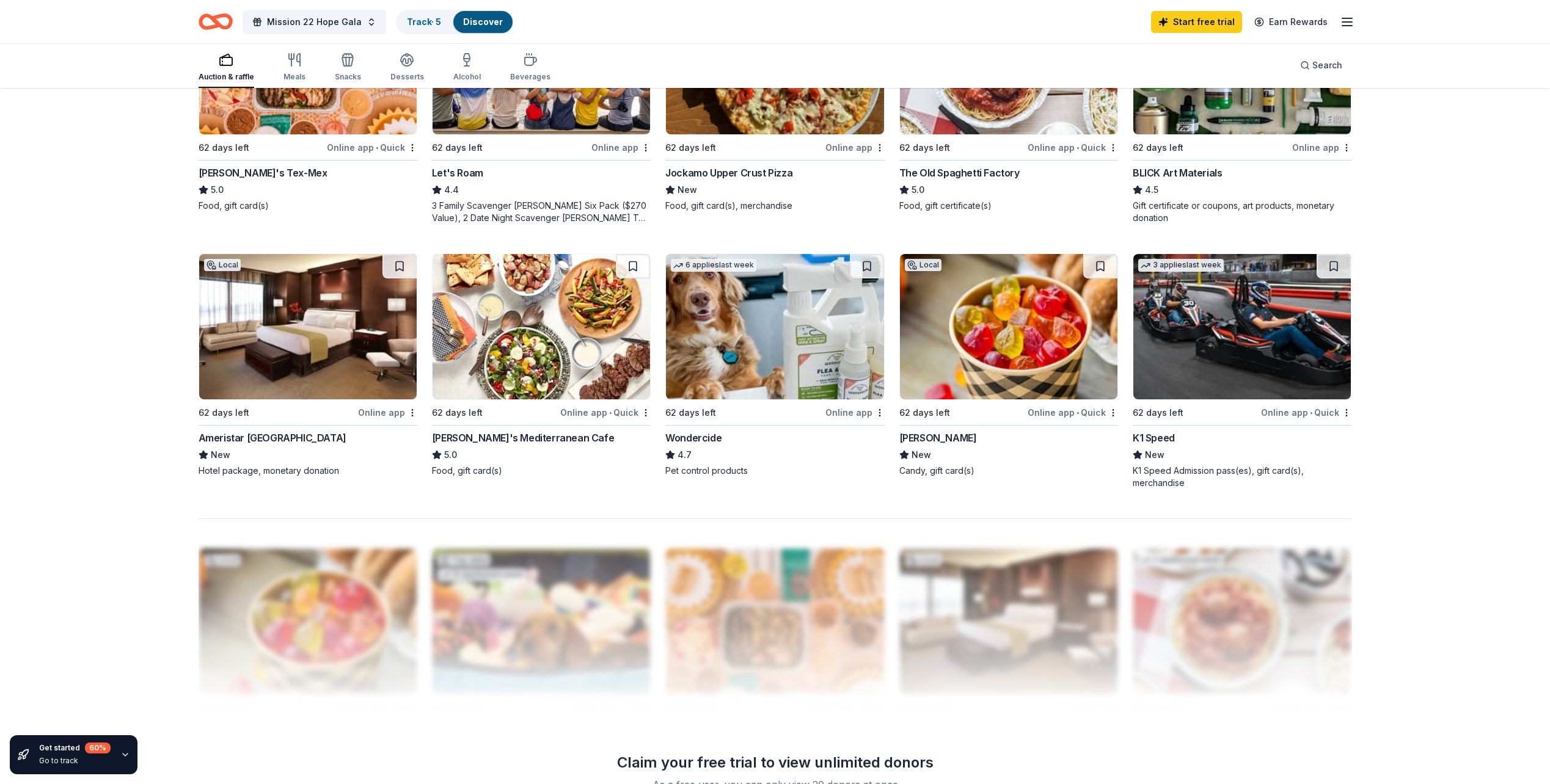
scroll to position [917, 0]
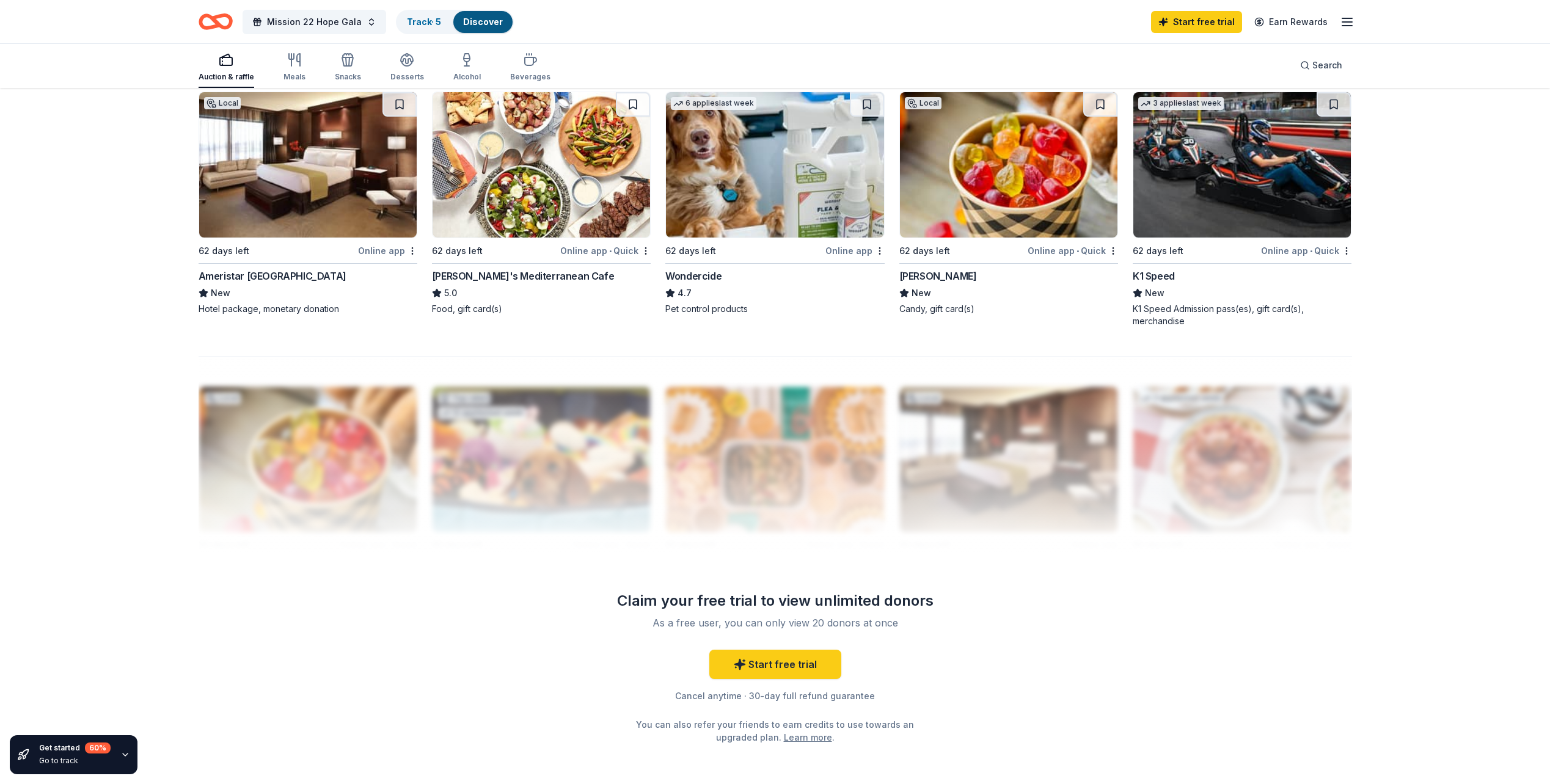
click at [1343, 27] on icon "button" at bounding box center [1347, 22] width 14 height 14
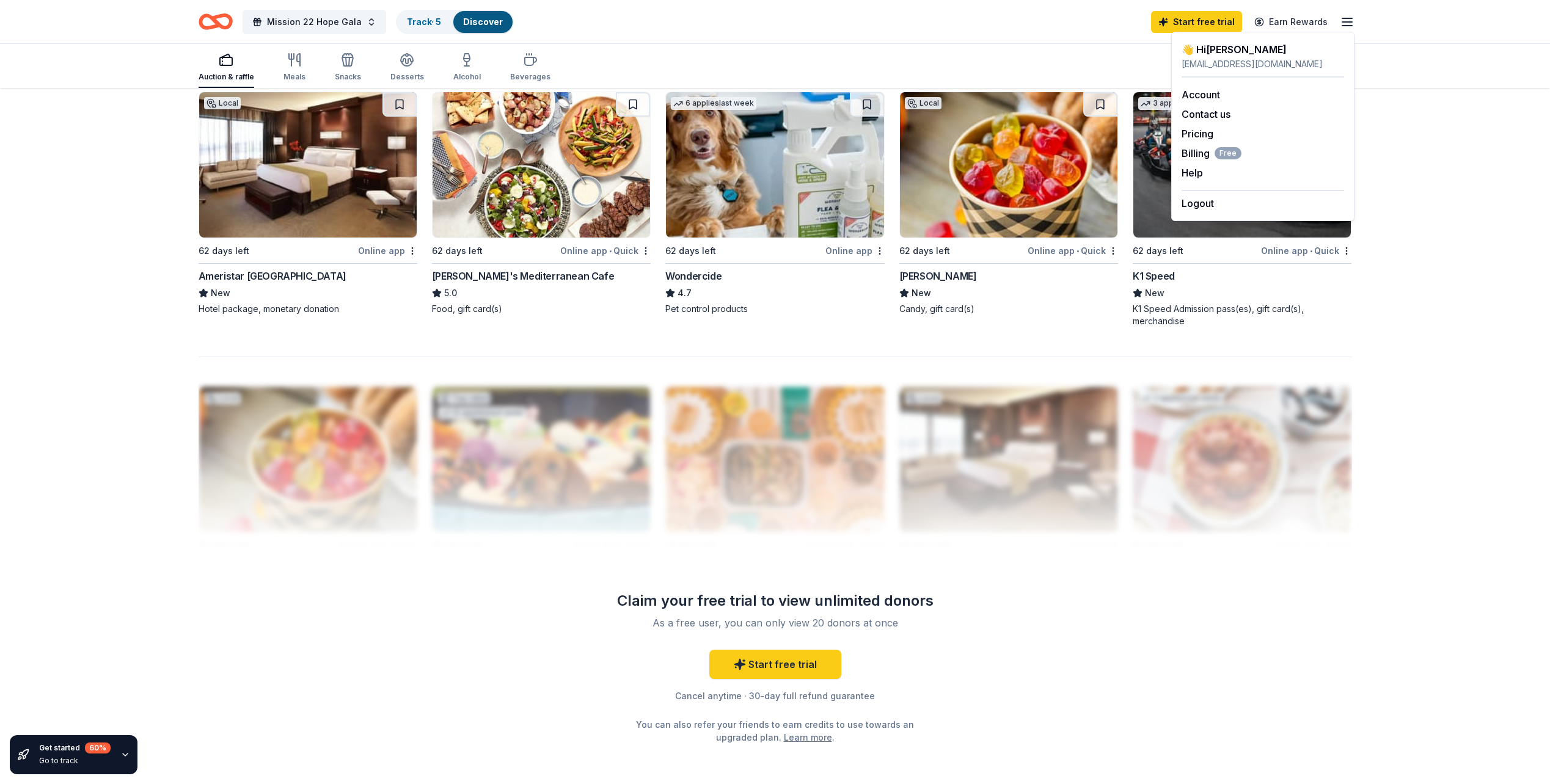
click at [1461, 217] on div "Get started 60 % Go to track 235 results in Indianapolis, IN Application deadli…" at bounding box center [775, 9] width 1550 height 1674
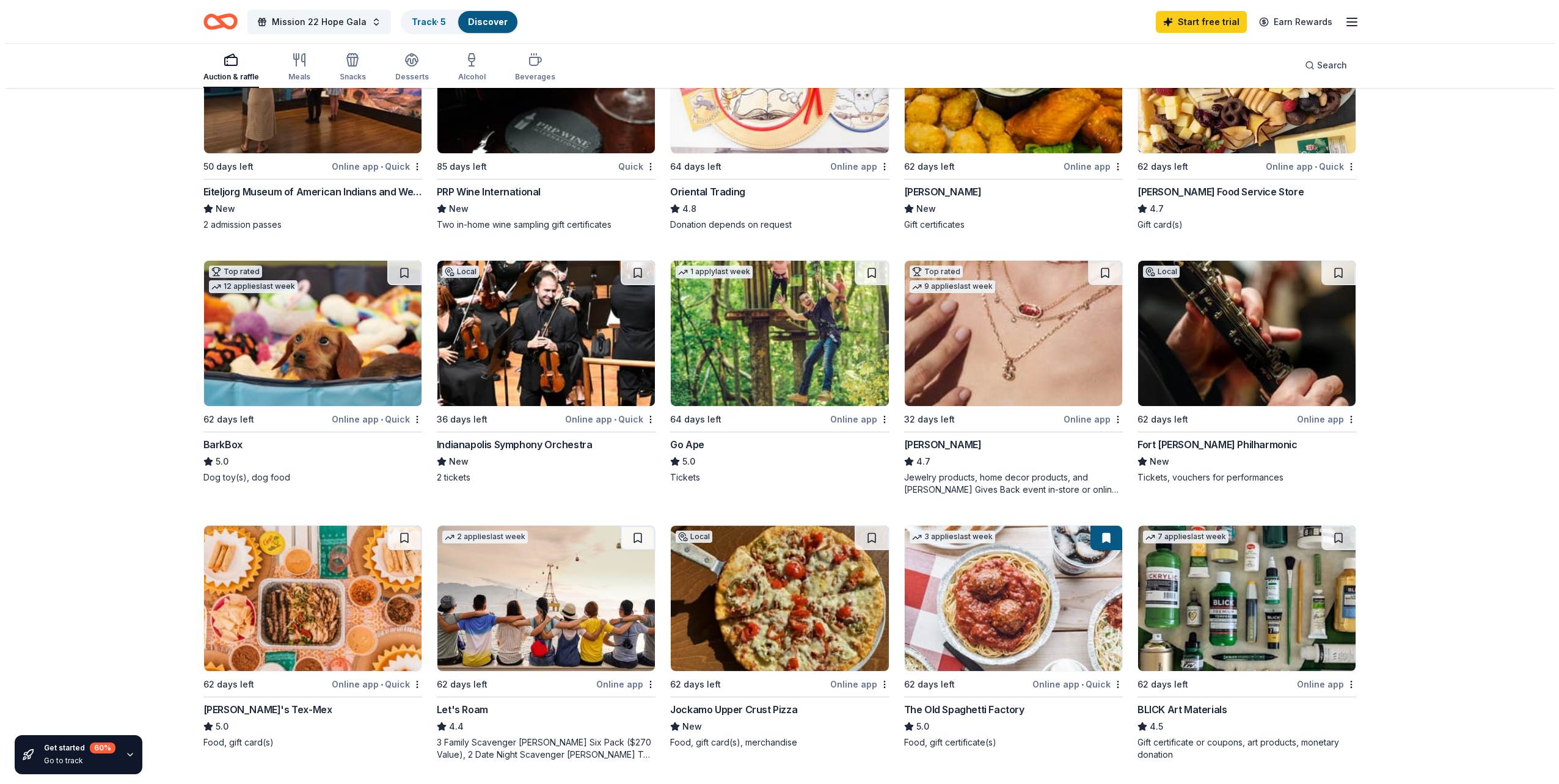
scroll to position [61, 0]
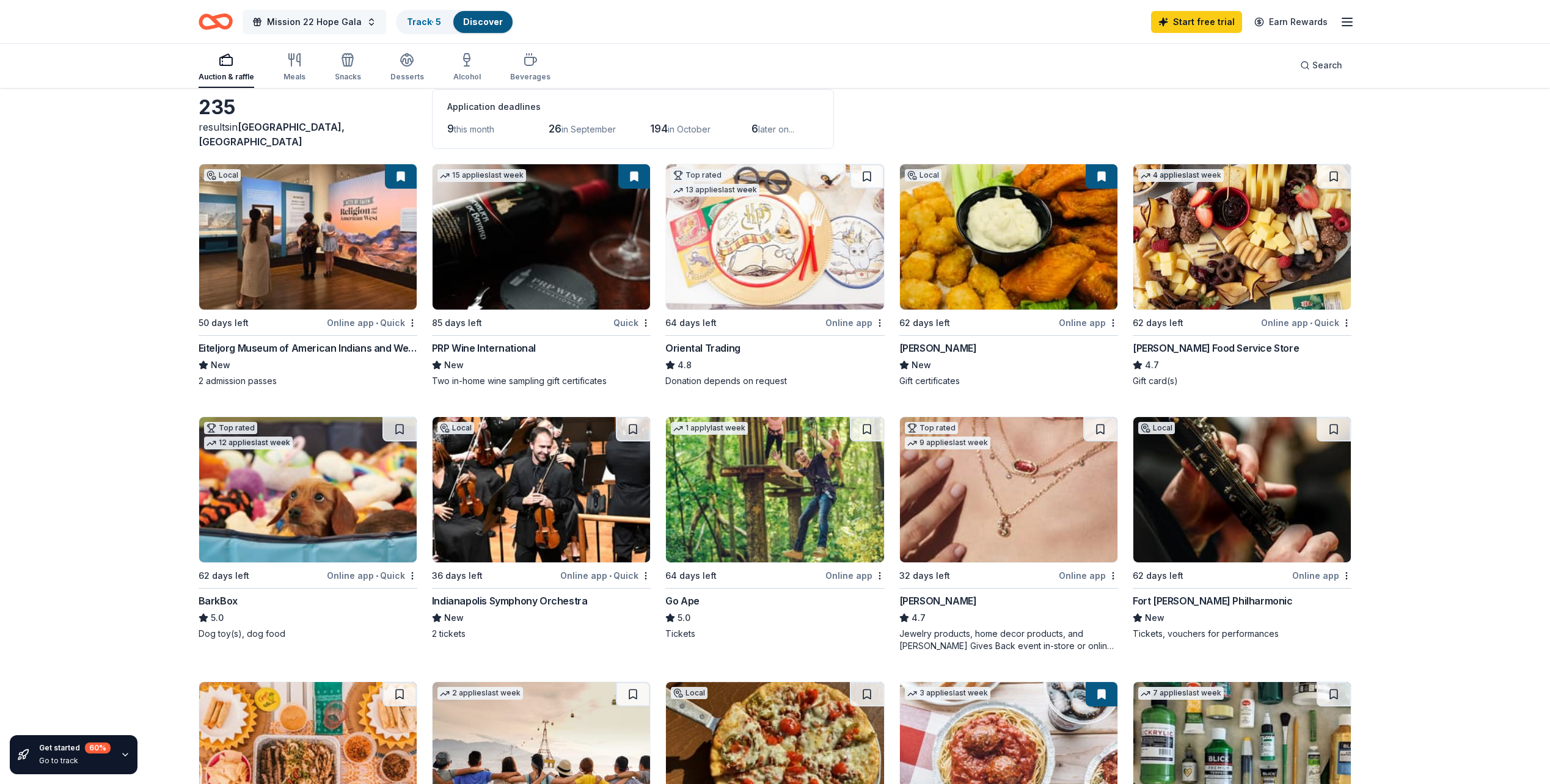
click at [341, 22] on span "Mission 22 Hope Gala" at bounding box center [314, 22] width 95 height 14
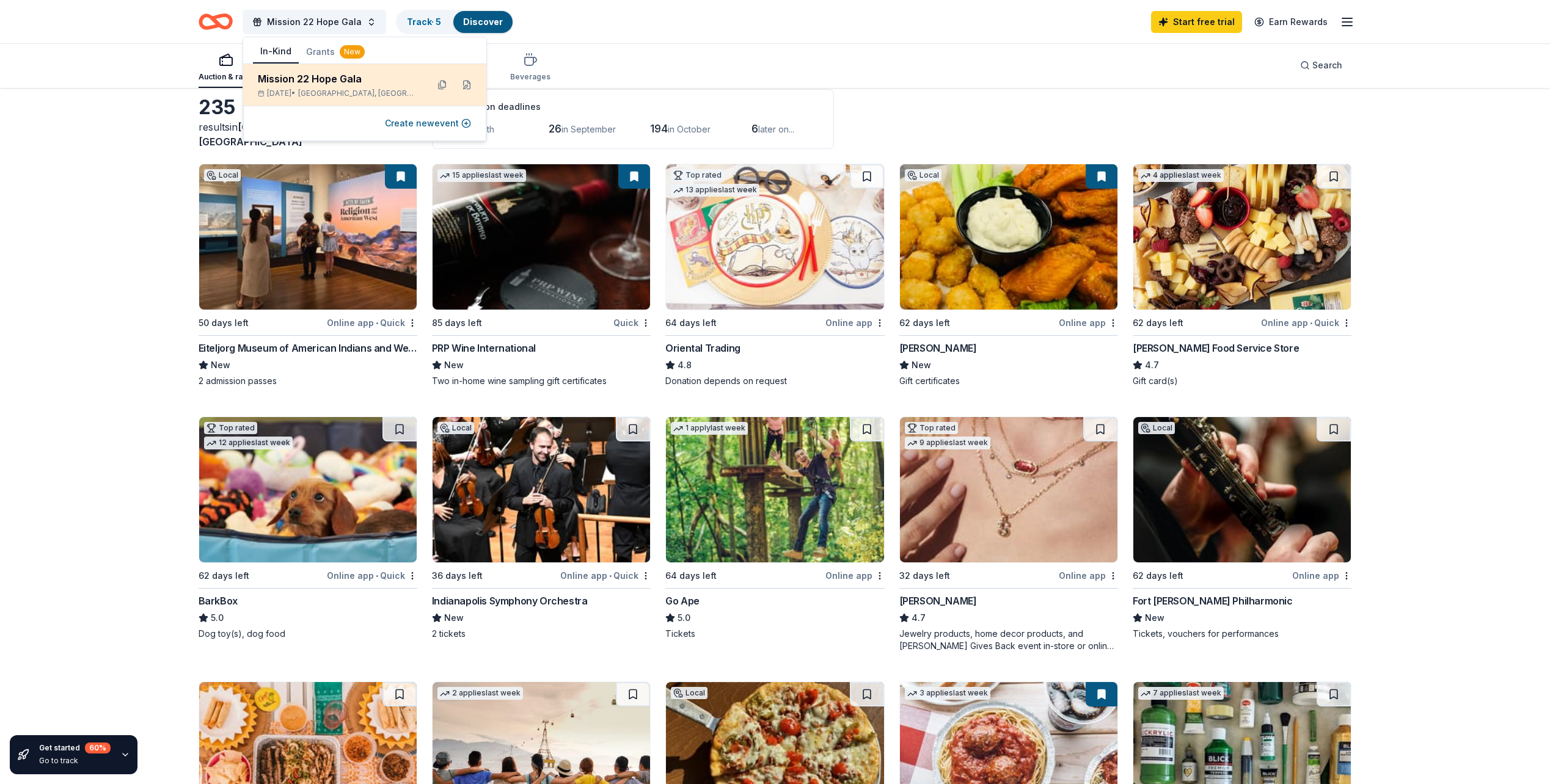
click at [324, 90] on span "Indianapolis, IN" at bounding box center [357, 93] width 120 height 10
click at [441, 83] on button at bounding box center [442, 85] width 20 height 20
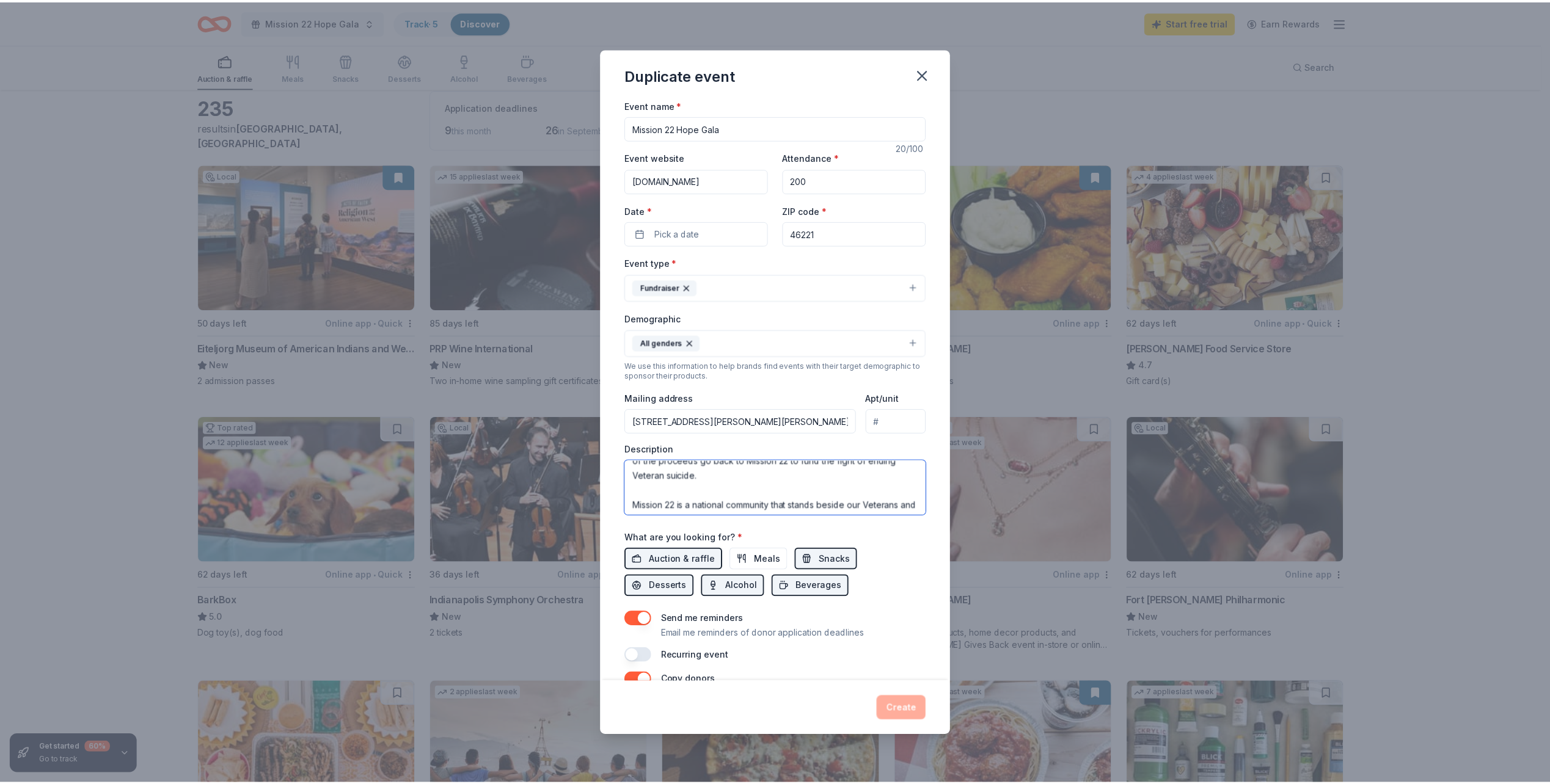
scroll to position [190, 0]
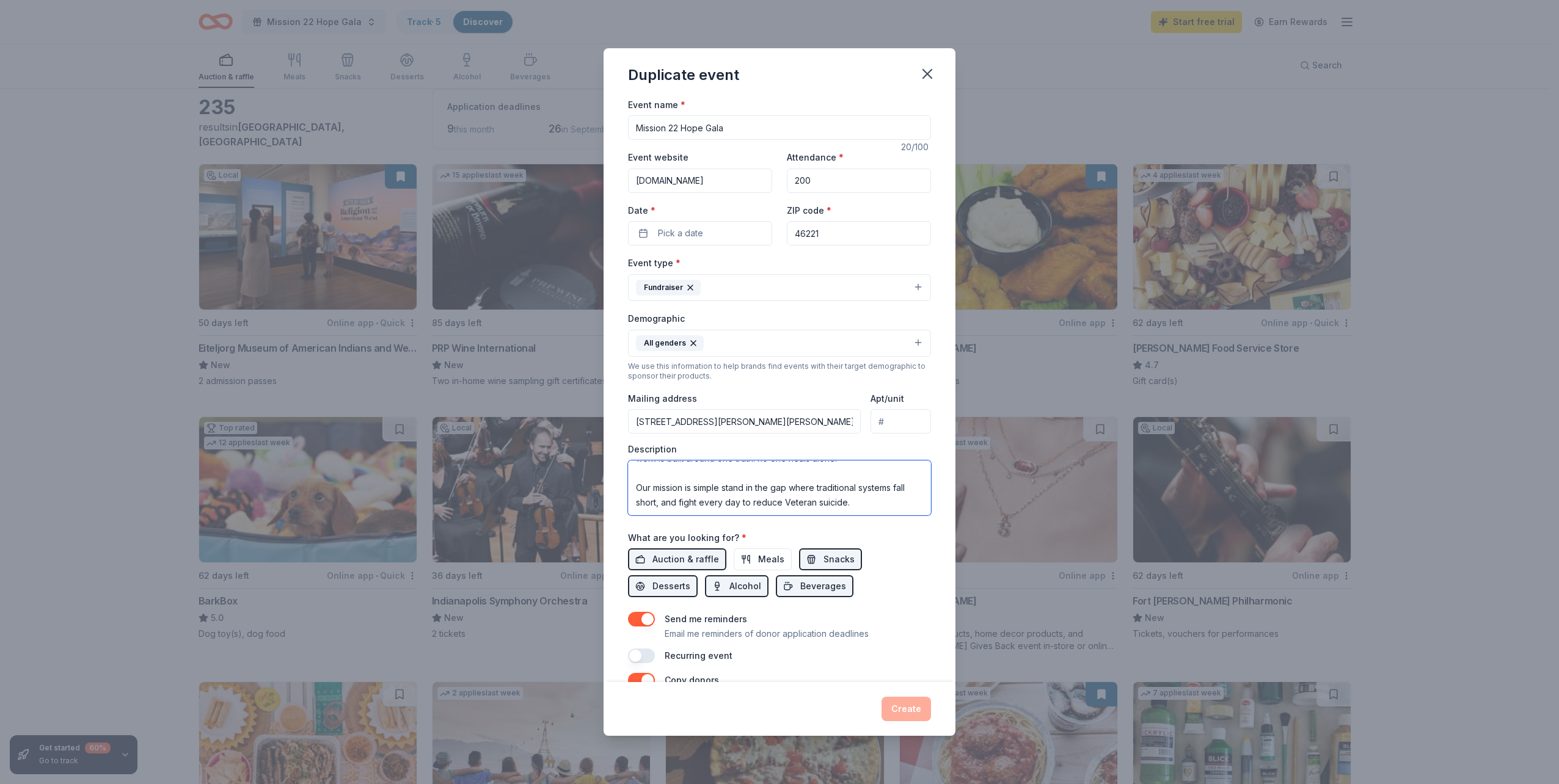
drag, startPoint x: 630, startPoint y: 468, endPoint x: 880, endPoint y: 565, distance: 268.2
click at [923, 608] on div "Event name * Mission 22 Hope Gala 20 /100 Event website Www.mission22.com Atten…" at bounding box center [780, 390] width 352 height 586
click at [935, 77] on icon "button" at bounding box center [927, 73] width 17 height 17
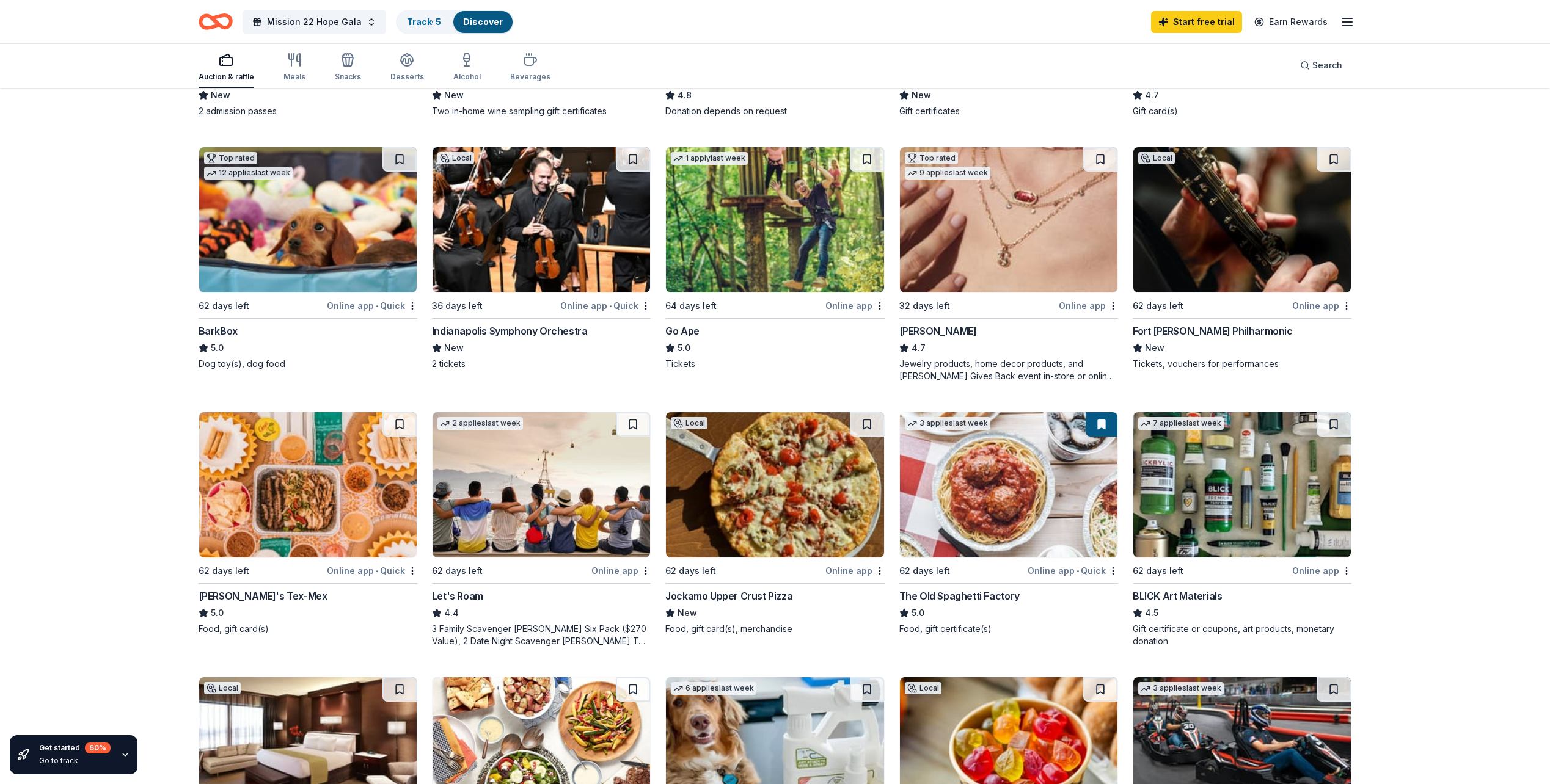
scroll to position [62, 0]
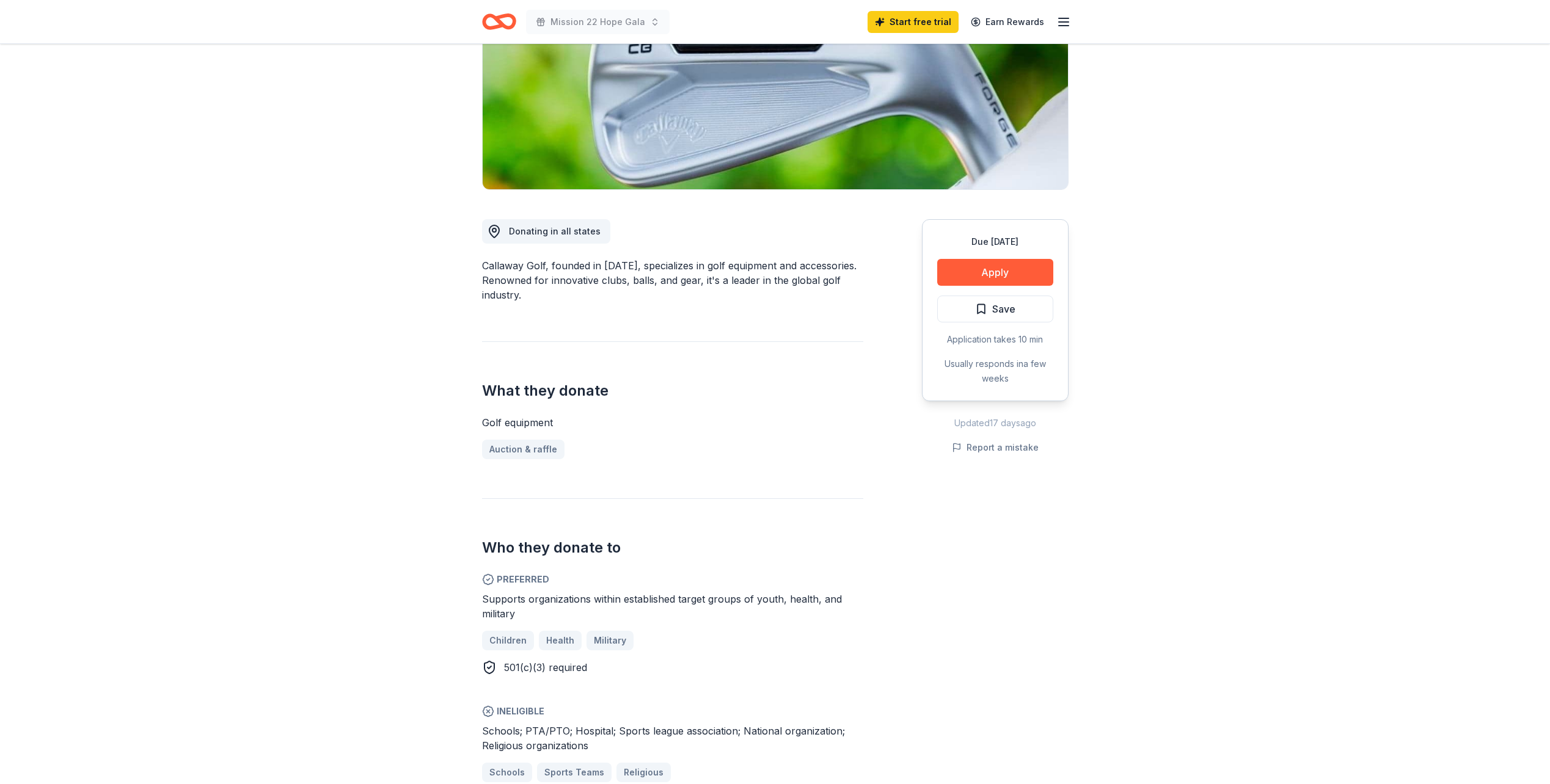
scroll to position [306, 0]
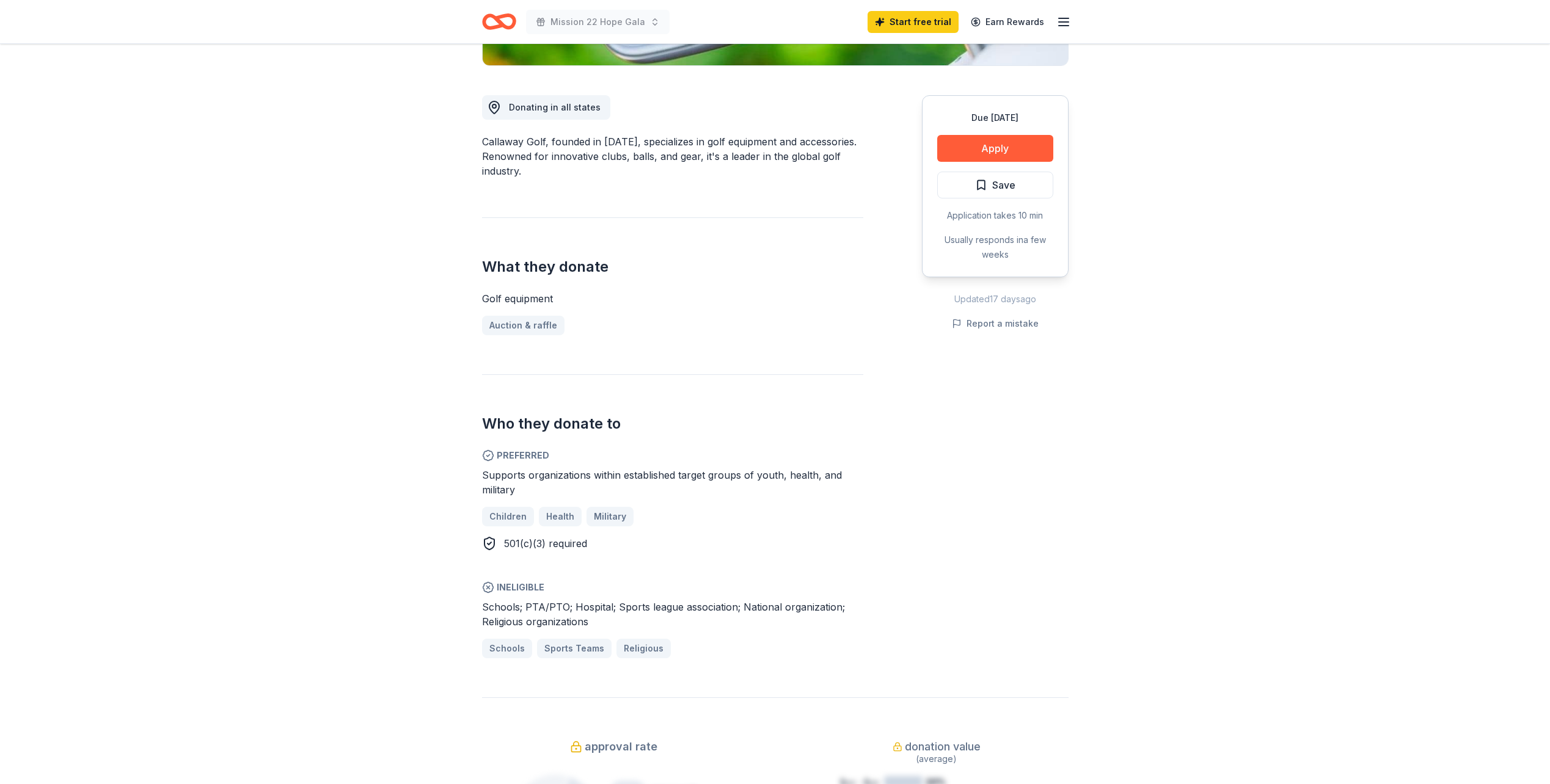
click at [1211, 477] on div "Due in 62 days Share Callaway Golf New 7 applies last week approval rate donati…" at bounding box center [775, 631] width 1550 height 1785
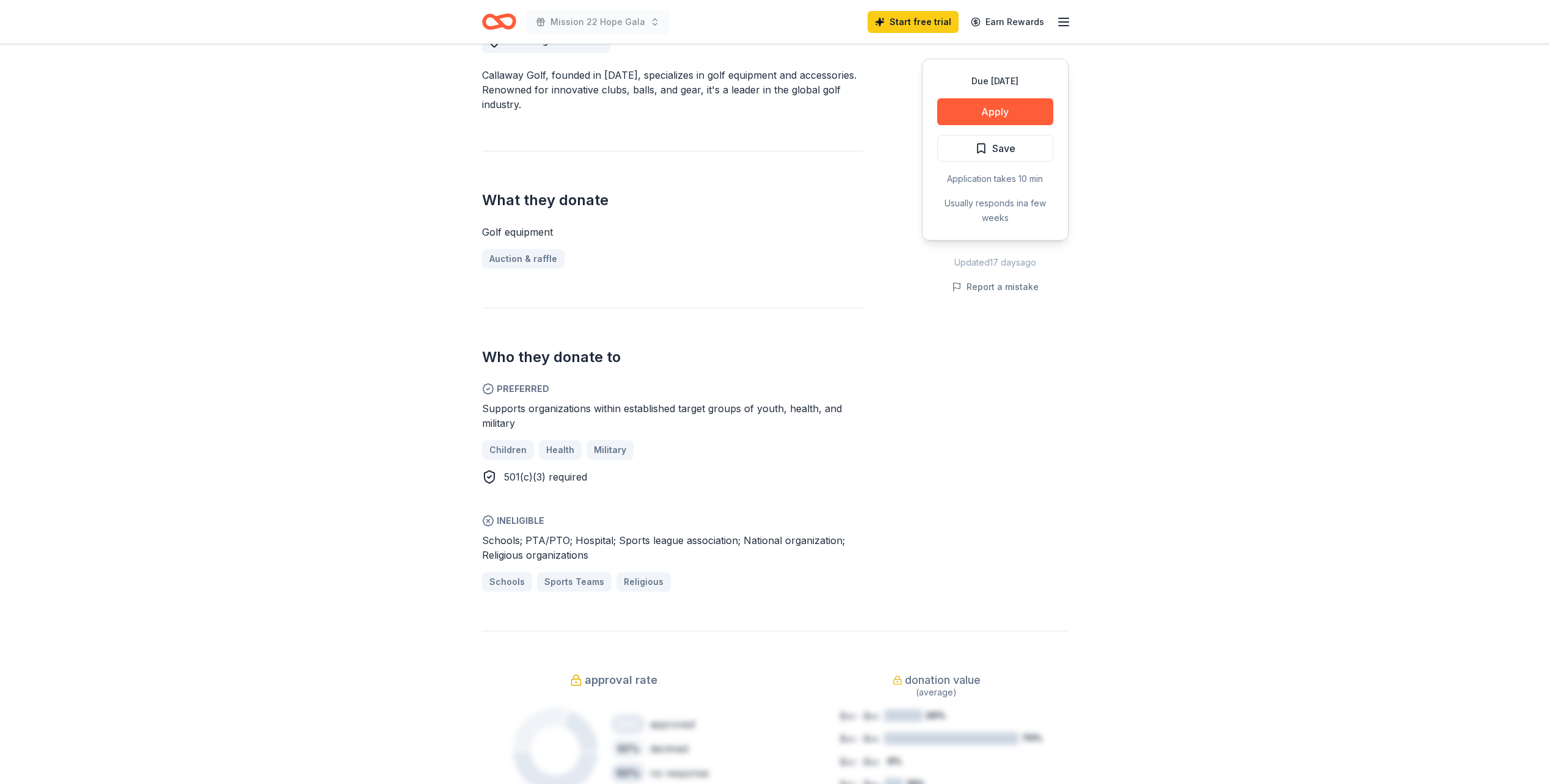
scroll to position [366, 0]
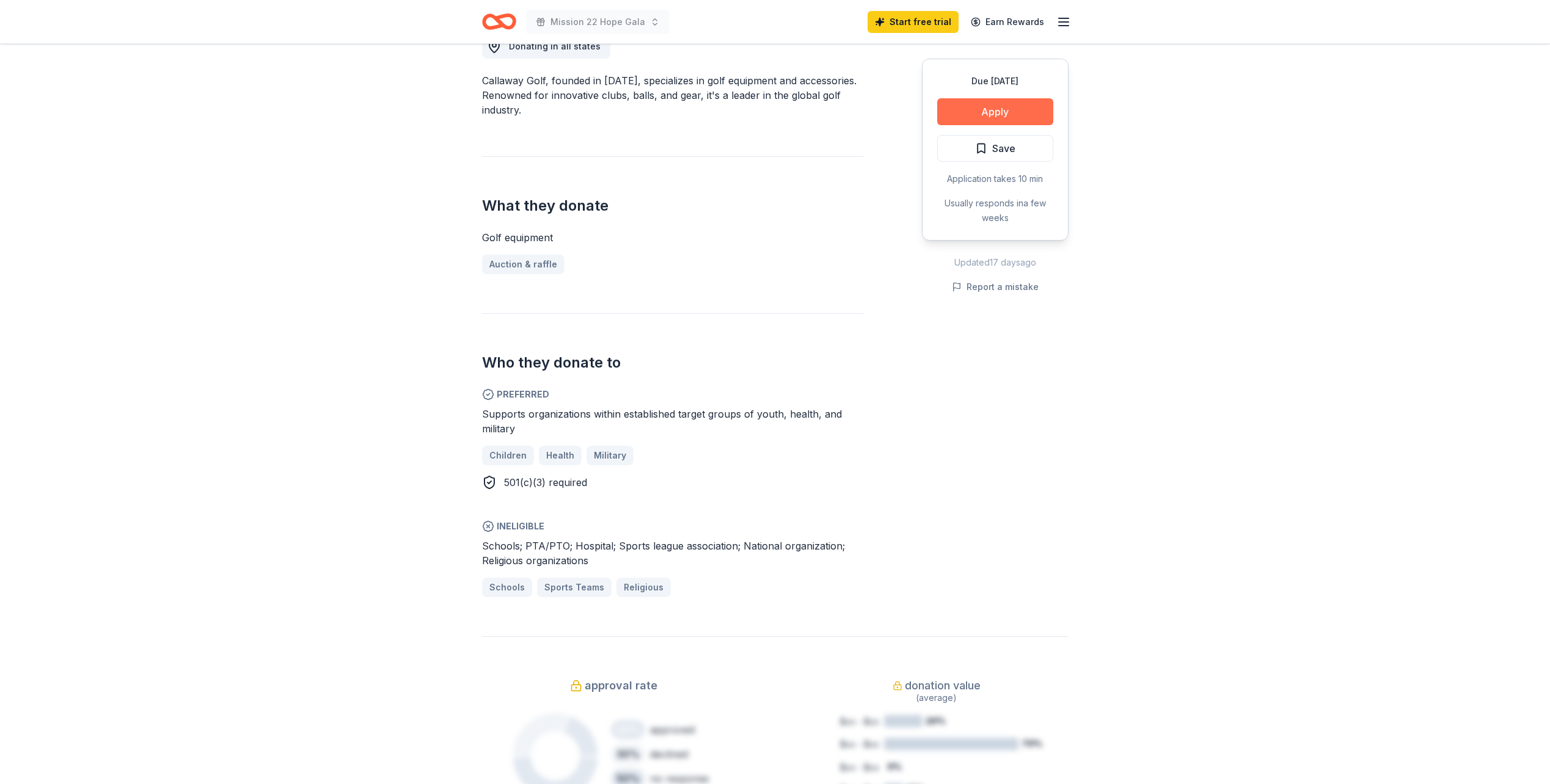
click at [998, 115] on button "Apply" at bounding box center [995, 112] width 116 height 27
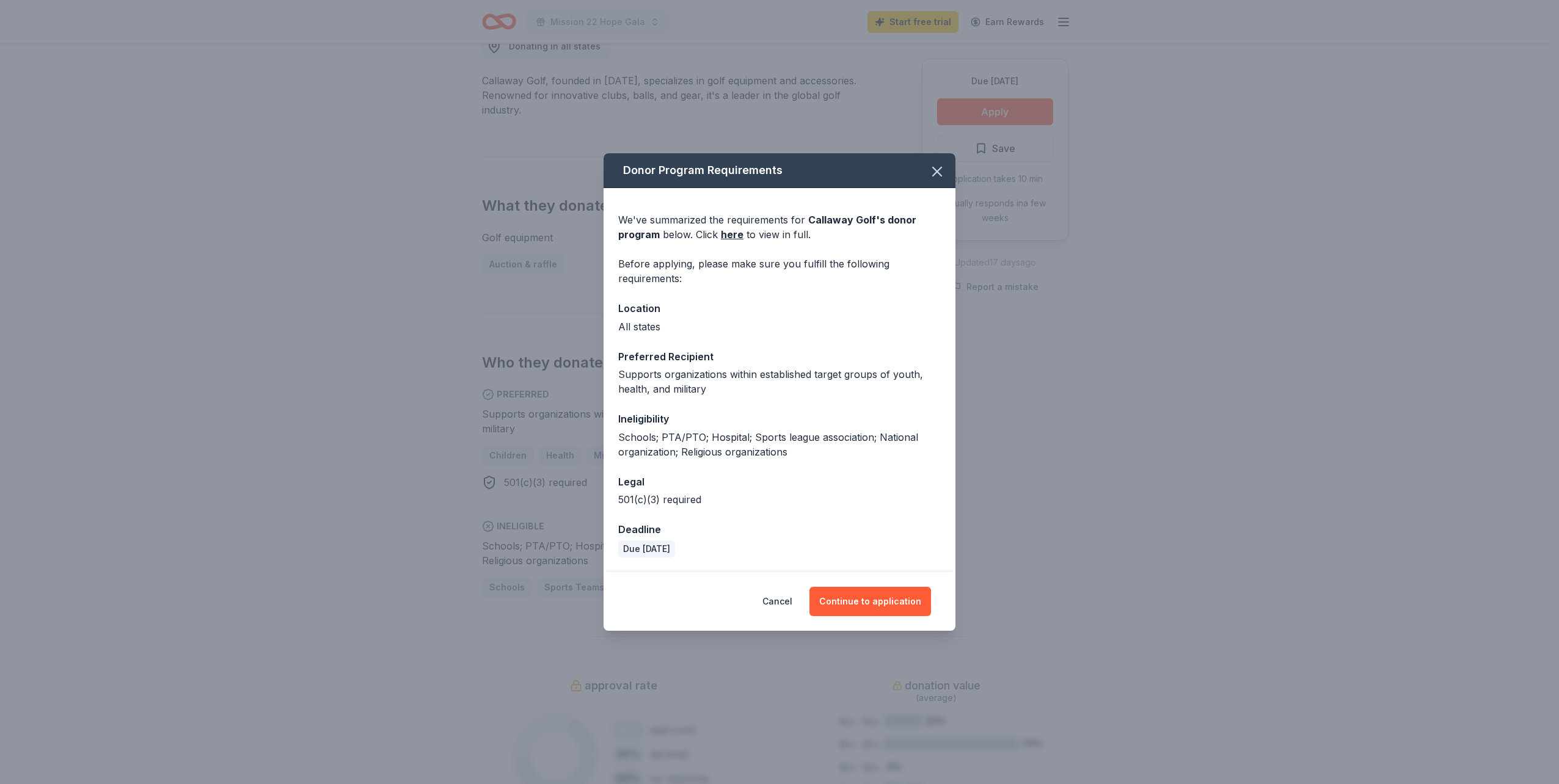
click at [798, 508] on div "We've summarized the requirements for Callaway Golf 's donor program below. Cli…" at bounding box center [780, 380] width 352 height 383
click at [862, 600] on button "Continue to application" at bounding box center [870, 602] width 122 height 29
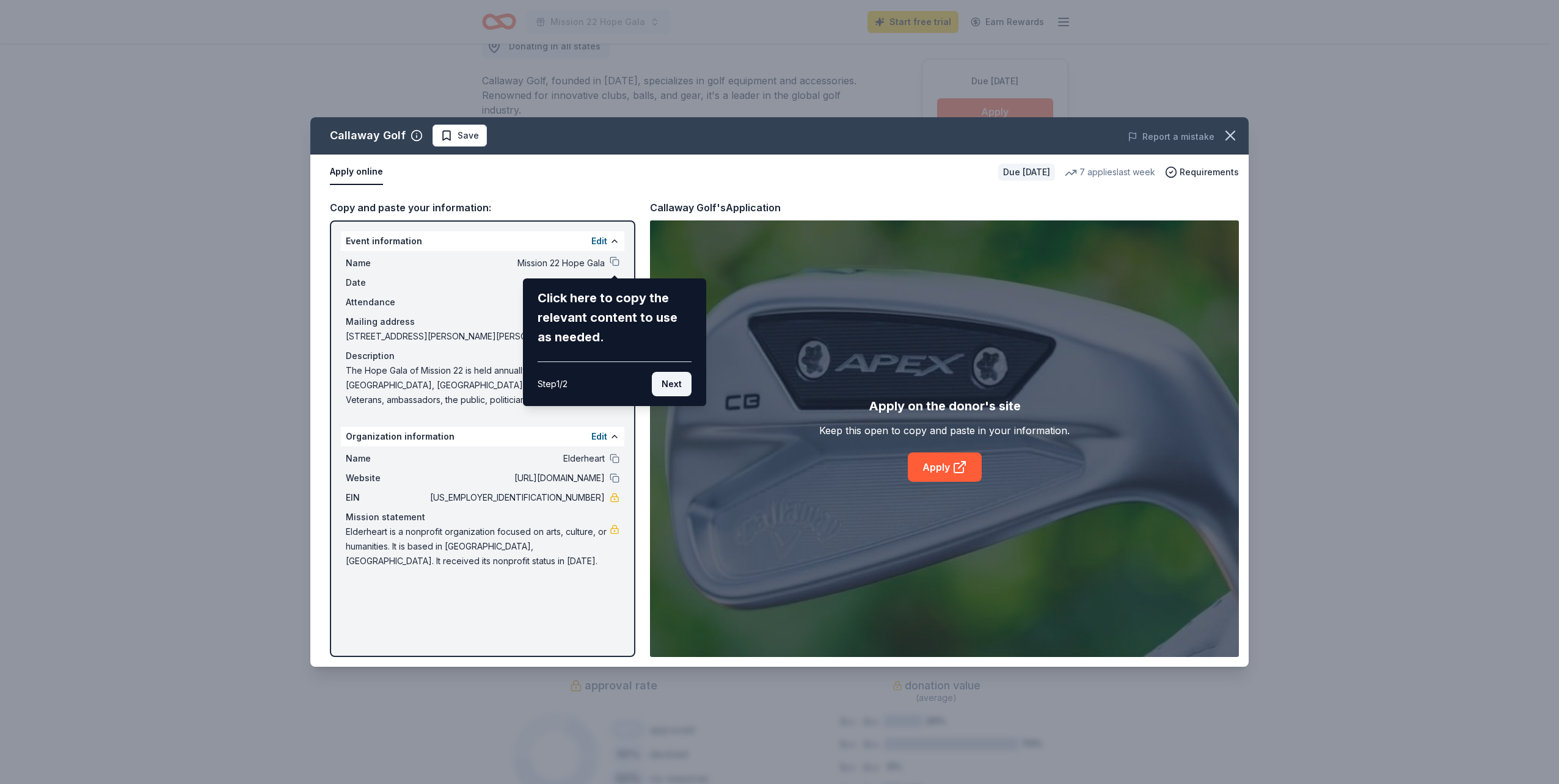
click at [674, 387] on button "Next" at bounding box center [671, 383] width 40 height 24
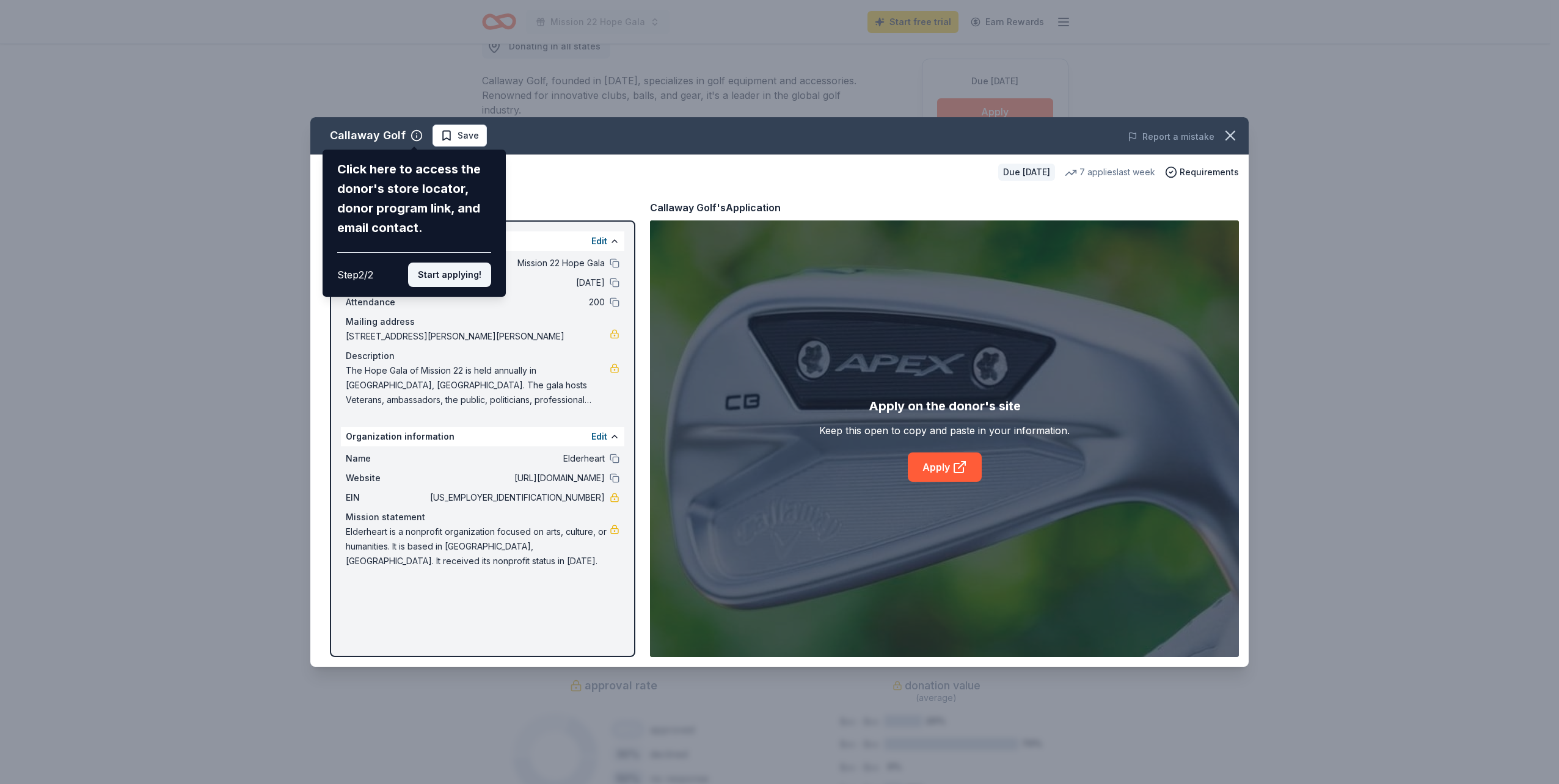
click at [446, 277] on button "Start applying!" at bounding box center [449, 274] width 83 height 24
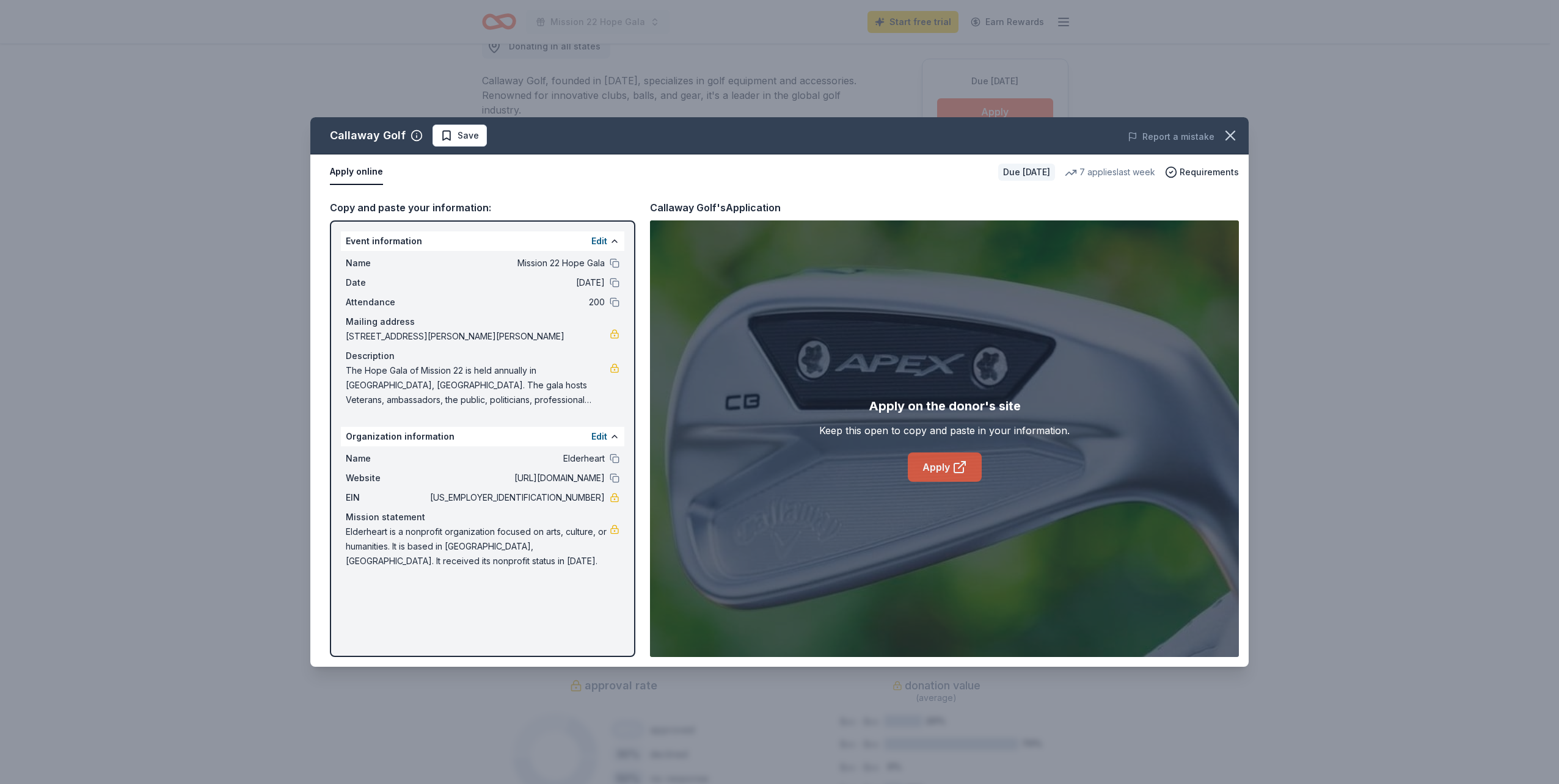
click at [958, 470] on icon at bounding box center [959, 467] width 14 height 14
click at [1351, 175] on div "Callaway Golf Save Report a mistake Apply online Due in 62 days 7 applies last …" at bounding box center [780, 392] width 1559 height 784
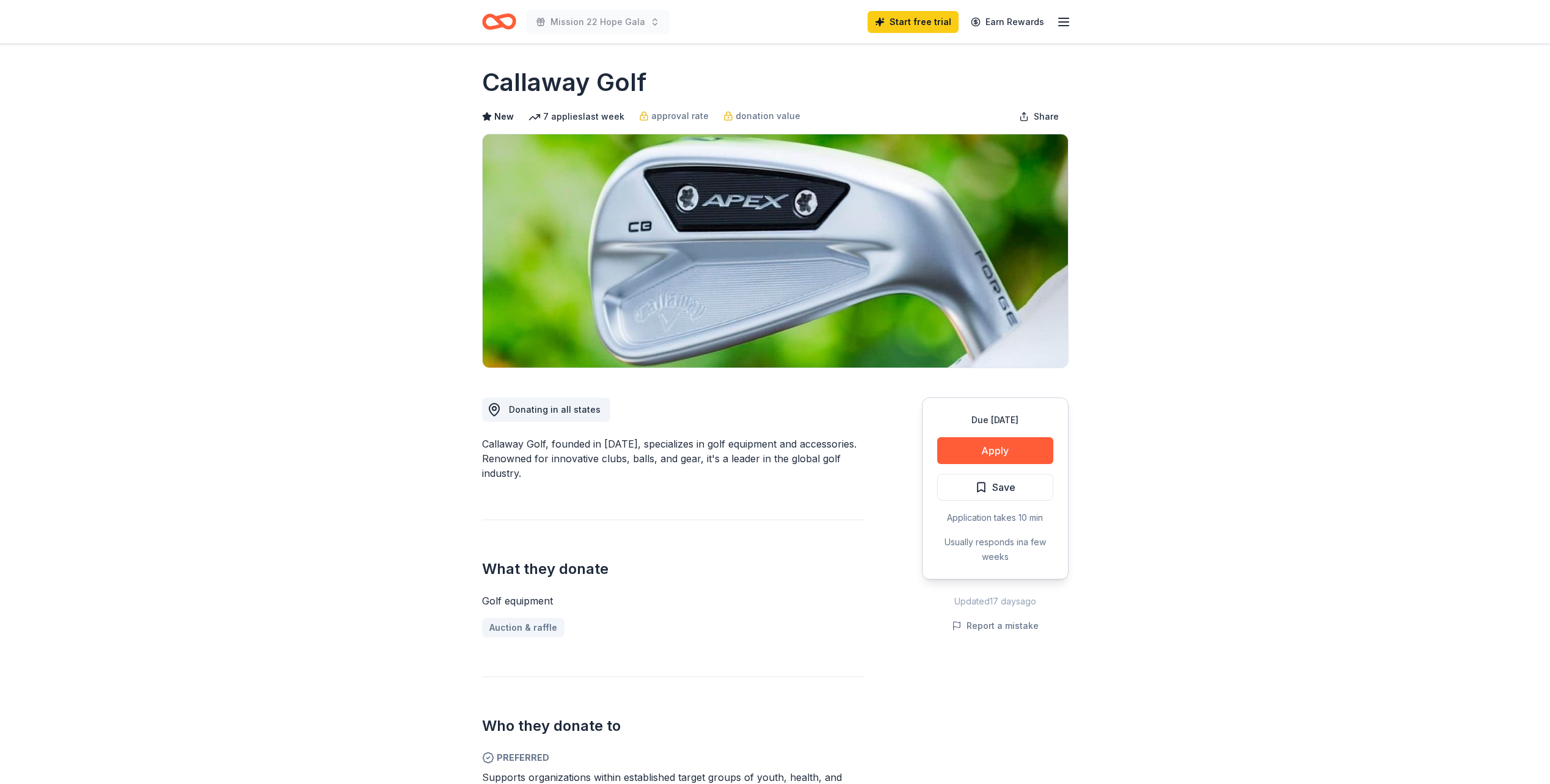
scroll to position [0, 0]
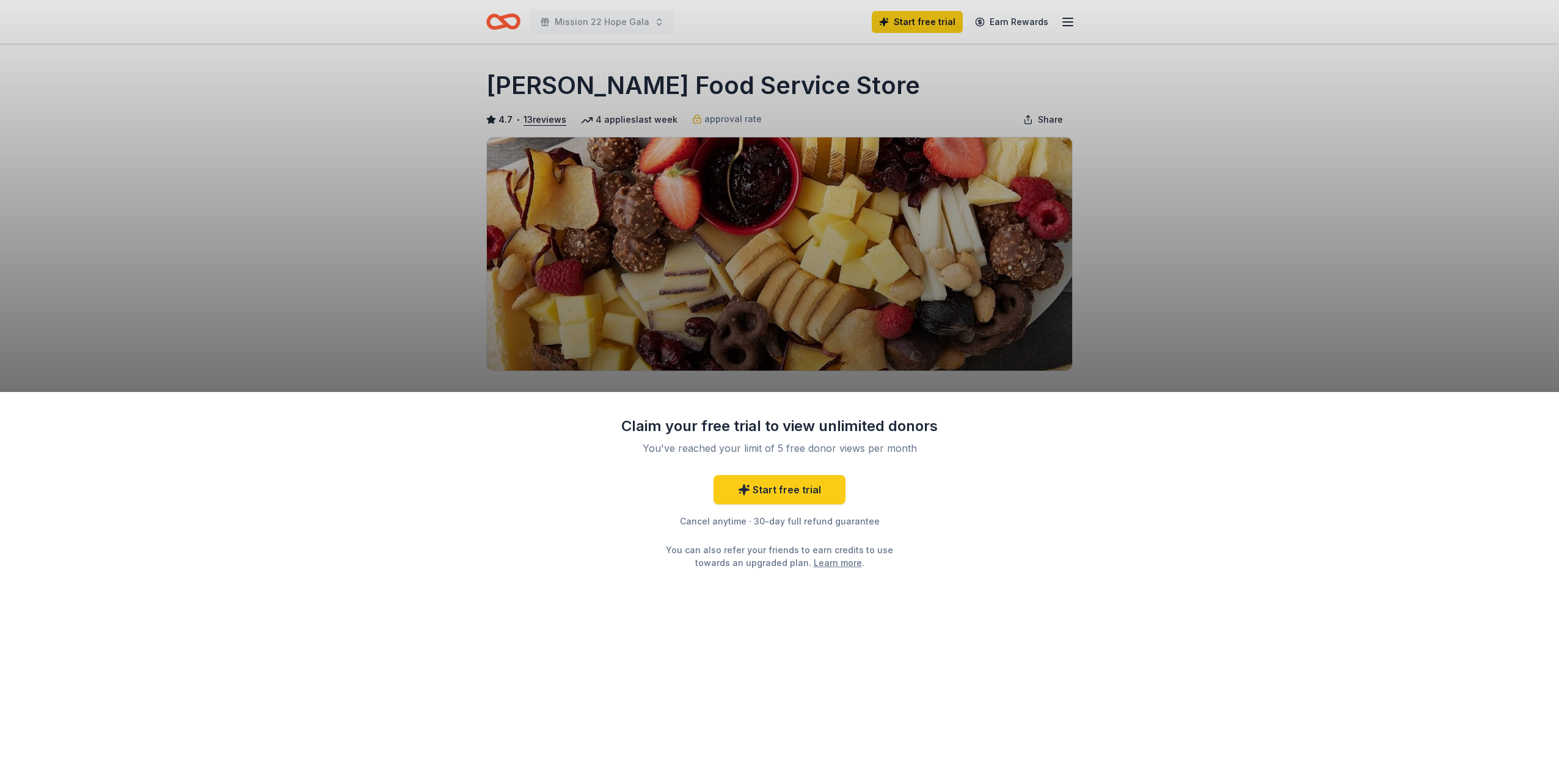
click at [958, 536] on div "Claim your free trial to view unlimited donors You've reached your limit of 5 f…" at bounding box center [780, 588] width 1559 height 392
click at [780, 493] on link "Start free trial" at bounding box center [780, 490] width 132 height 29
click at [742, 489] on icon at bounding box center [744, 490] width 13 height 13
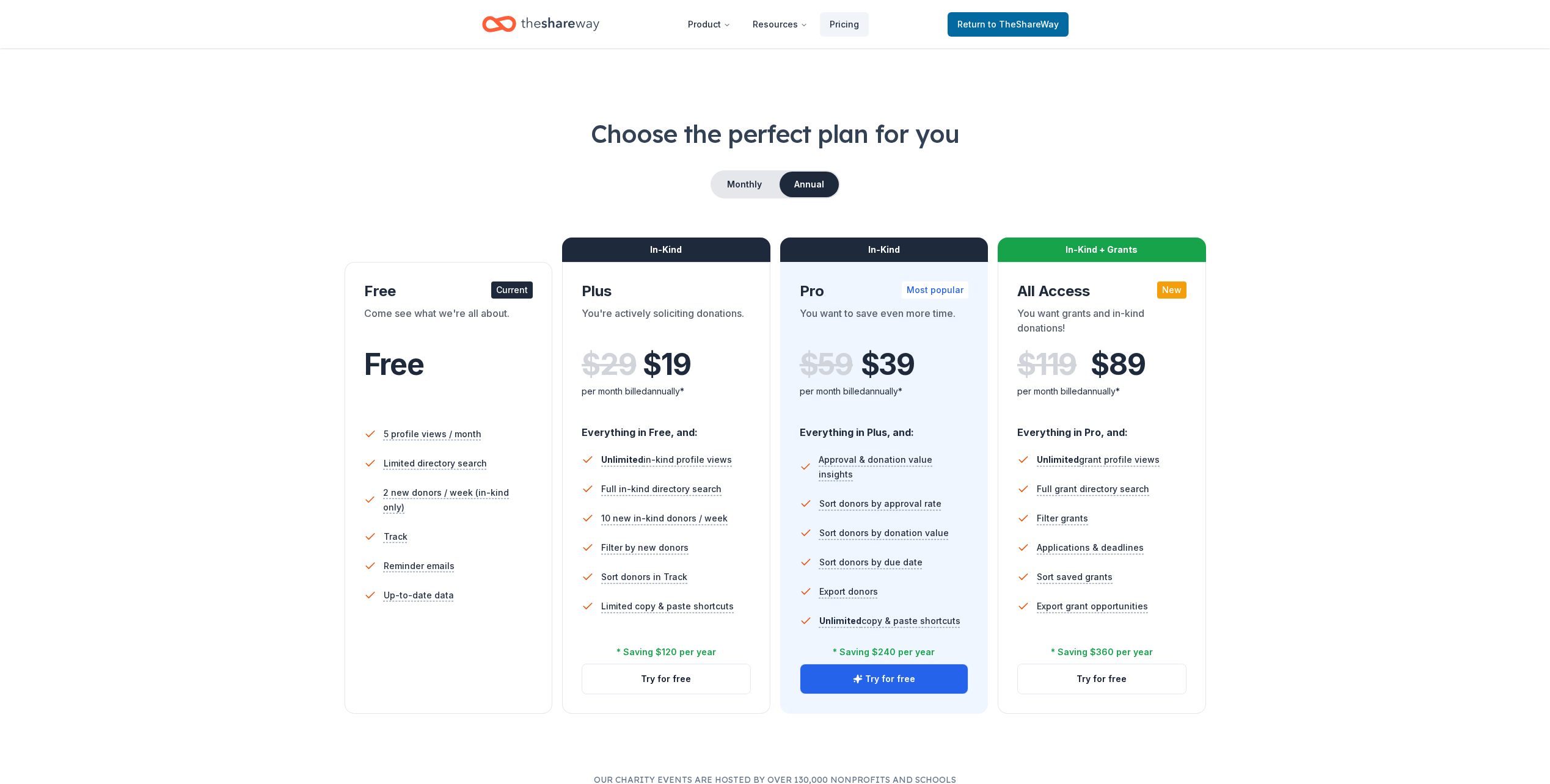
click at [222, 519] on div "Choose the perfect plan for you Monthly Annual Free Current Come see what we're…" at bounding box center [775, 415] width 1153 height 597
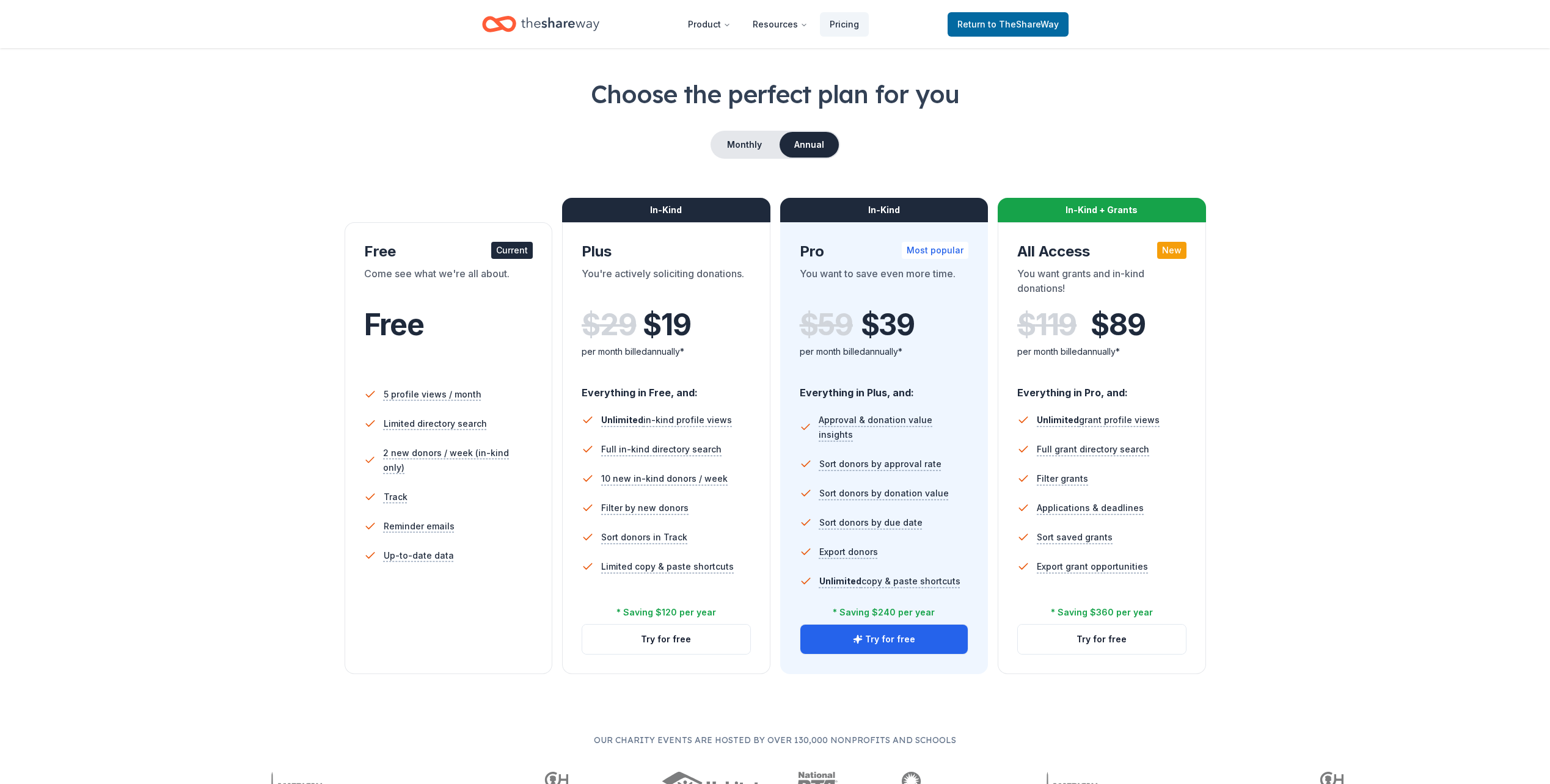
scroll to position [61, 0]
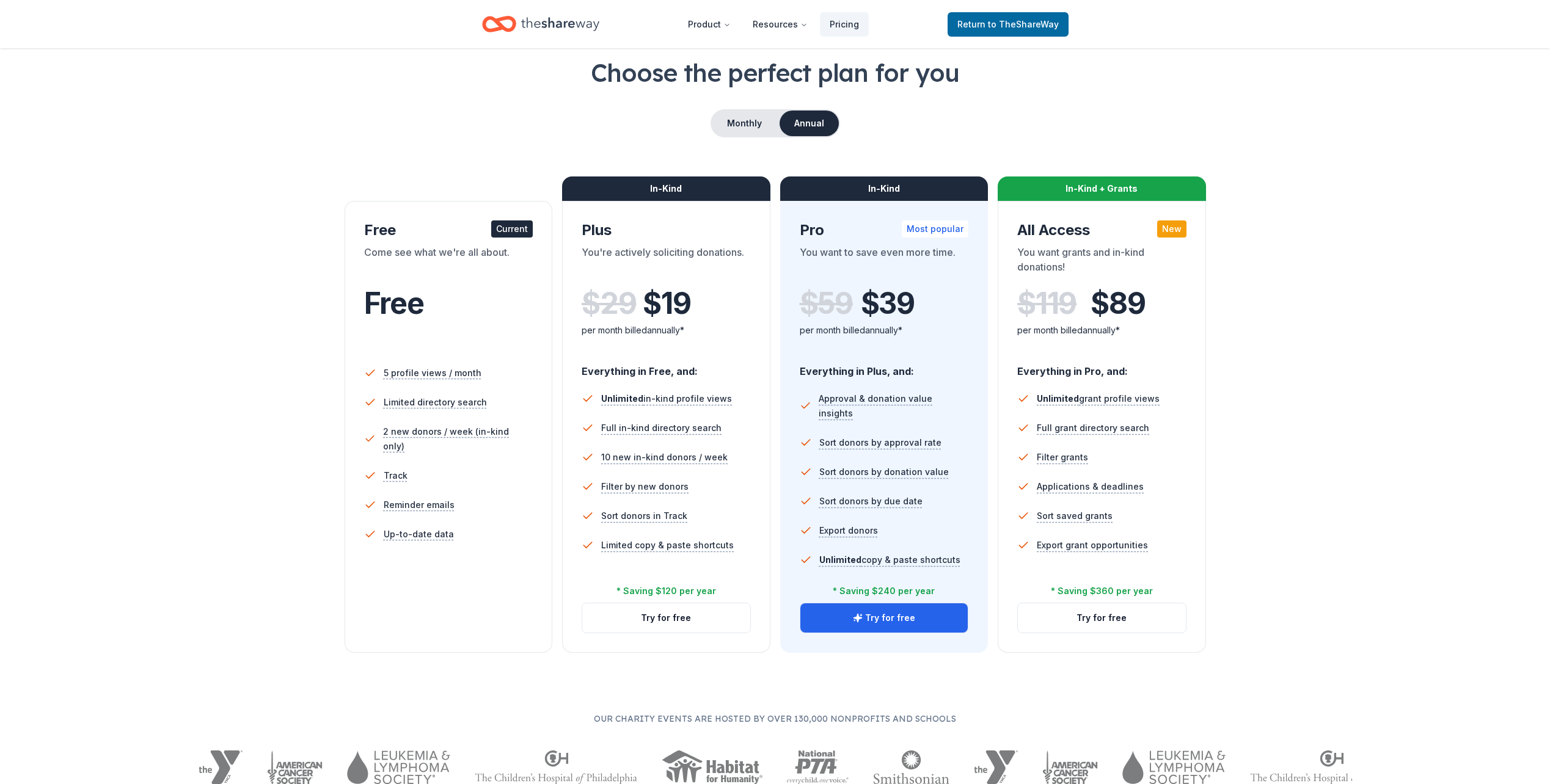
click at [184, 294] on div "Choose the perfect plan for you Monthly Annual Free Current Come see what we're…" at bounding box center [775, 457] width 1250 height 801
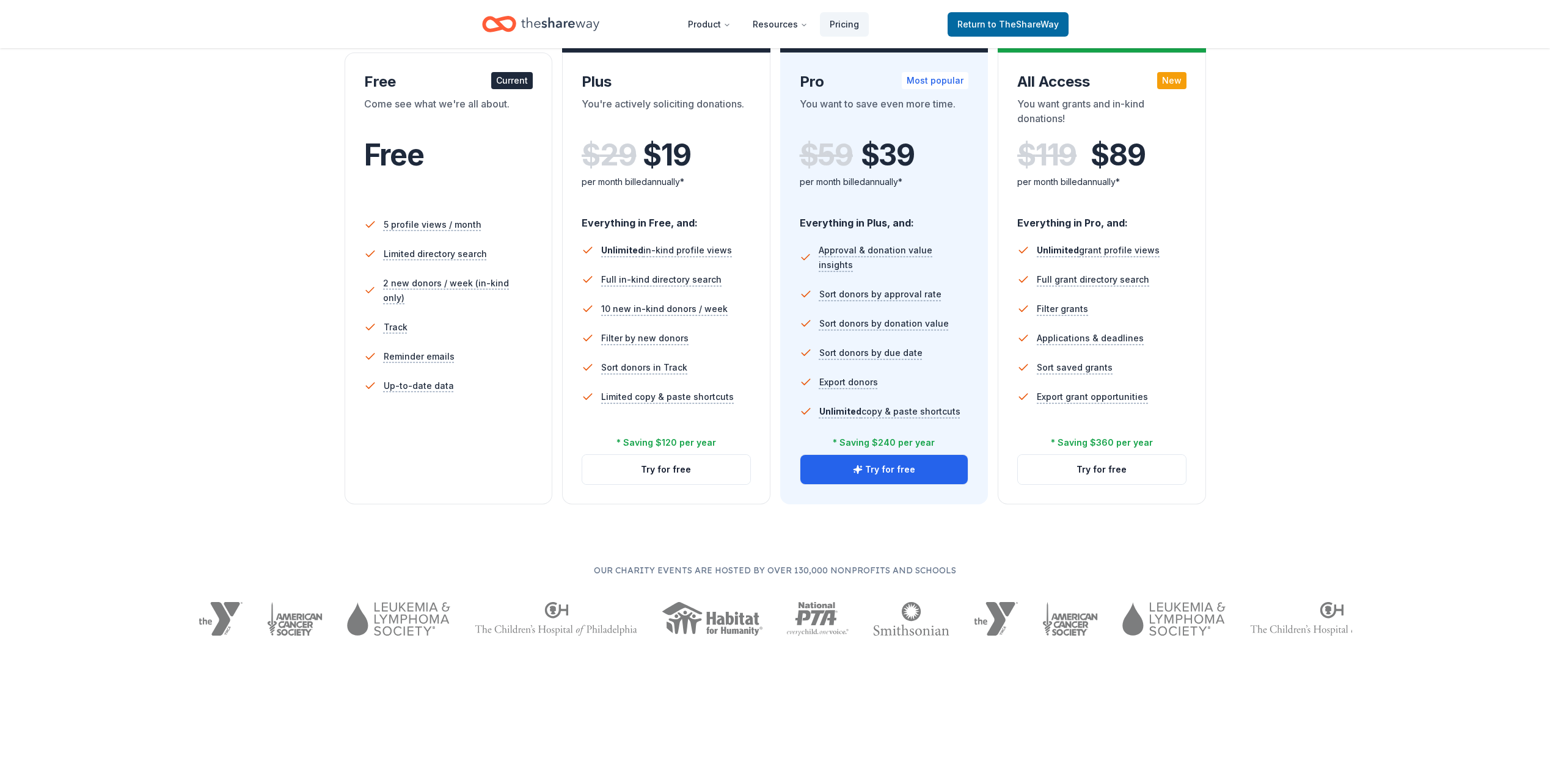
scroll to position [244, 0]
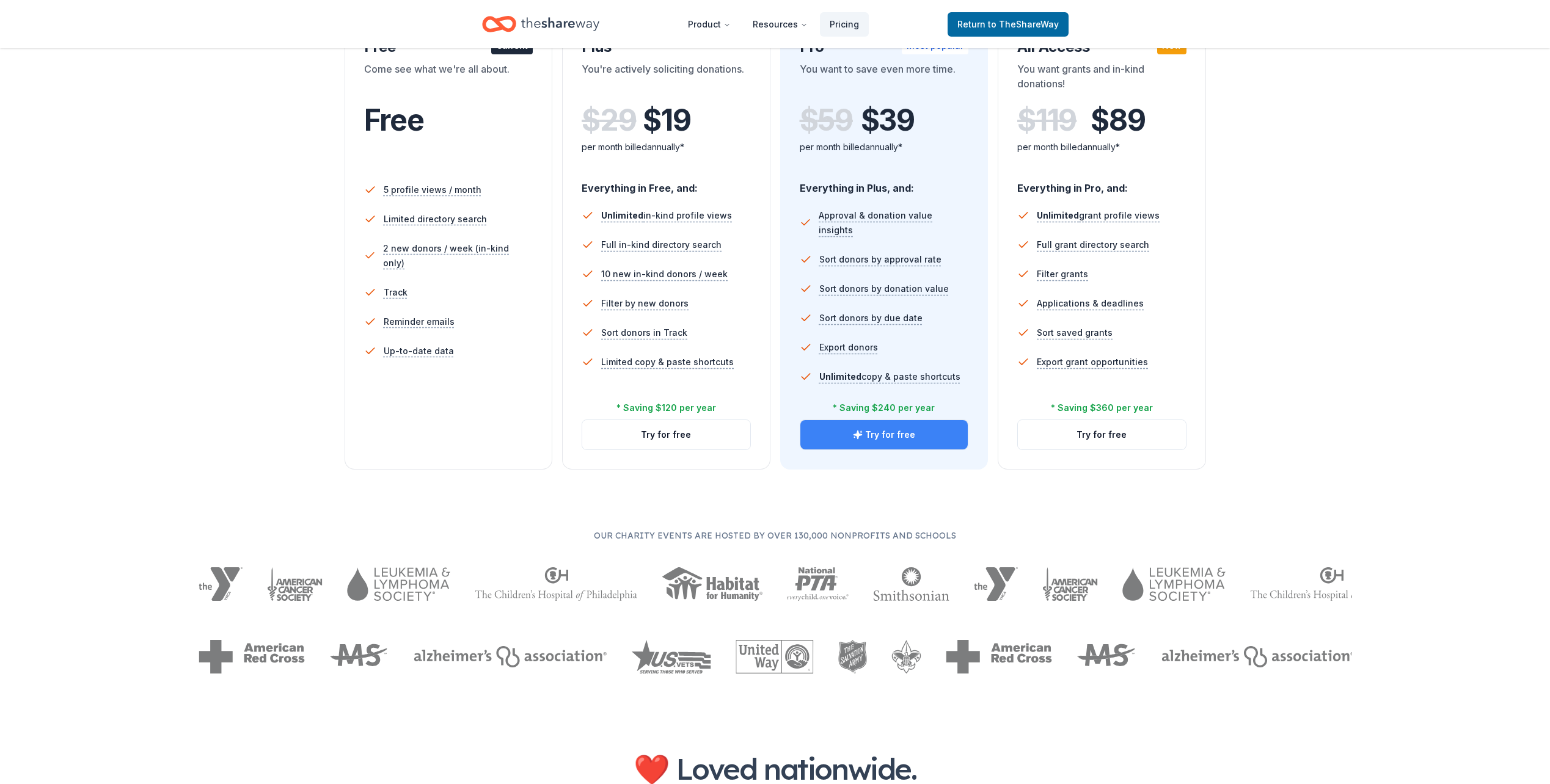
click at [873, 436] on button "Try for free" at bounding box center [884, 435] width 168 height 29
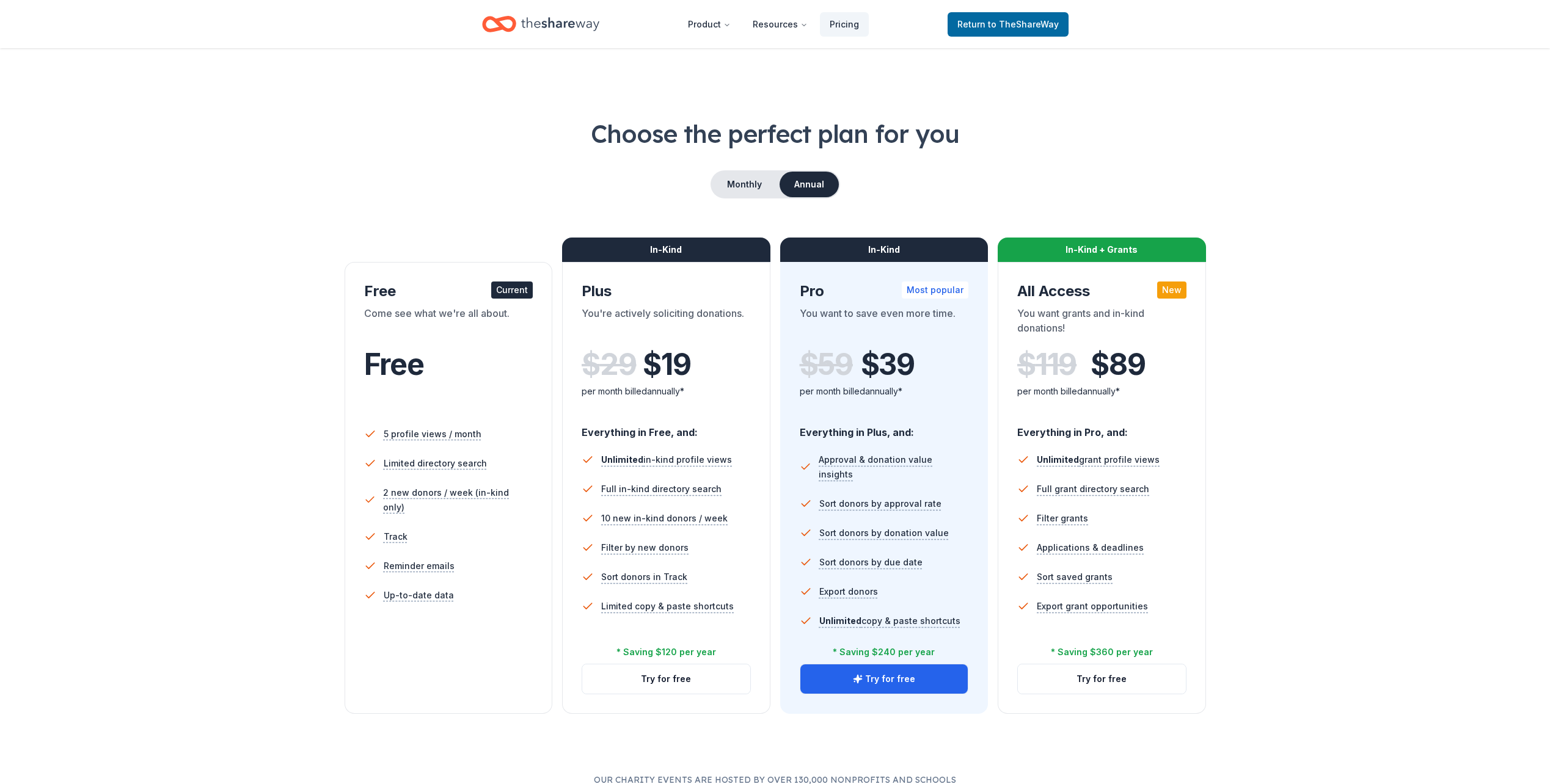
click at [358, 171] on div "Monthly Annual" at bounding box center [775, 184] width 1153 height 28
